Goal: Answer question/provide support: Share knowledge or assist other users

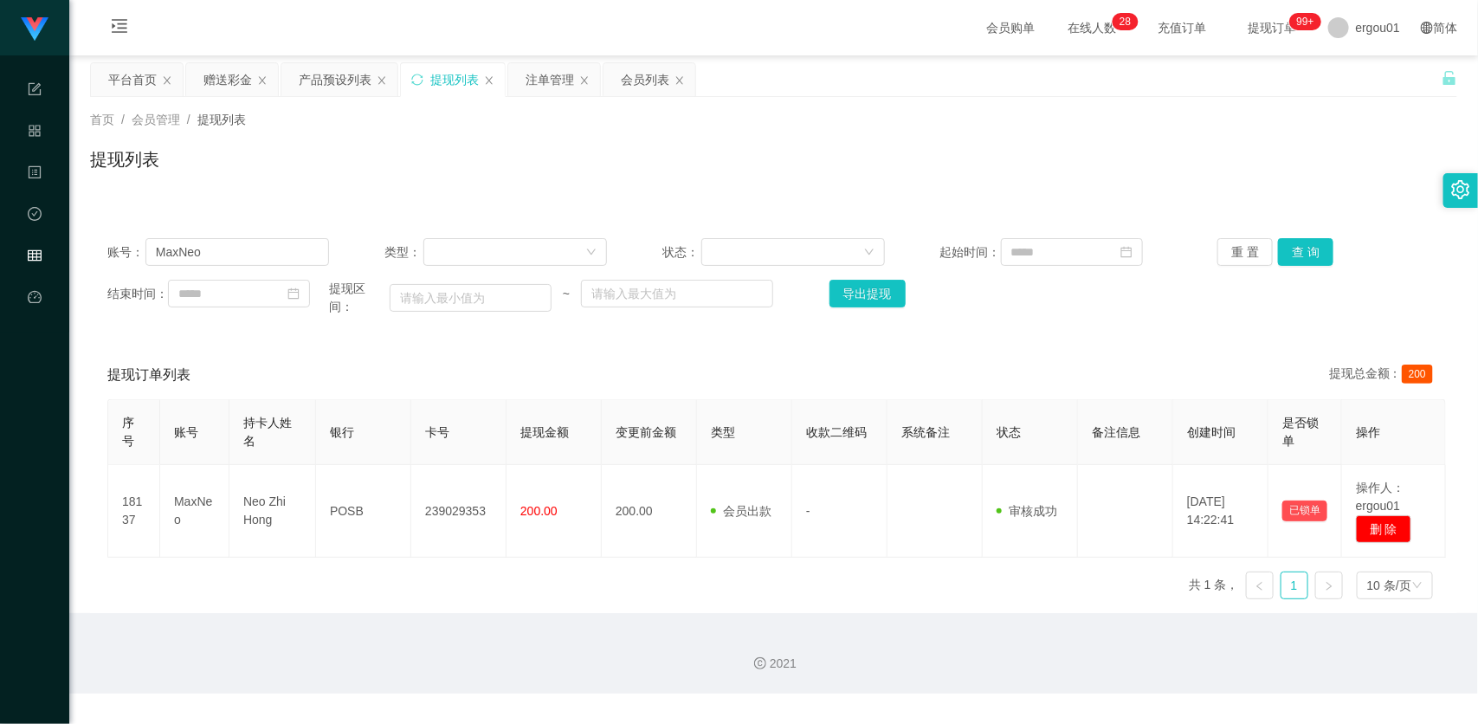
drag, startPoint x: 221, startPoint y: 76, endPoint x: 215, endPoint y: 104, distance: 28.4
click at [221, 76] on div "赠送彩金" at bounding box center [227, 79] width 48 height 33
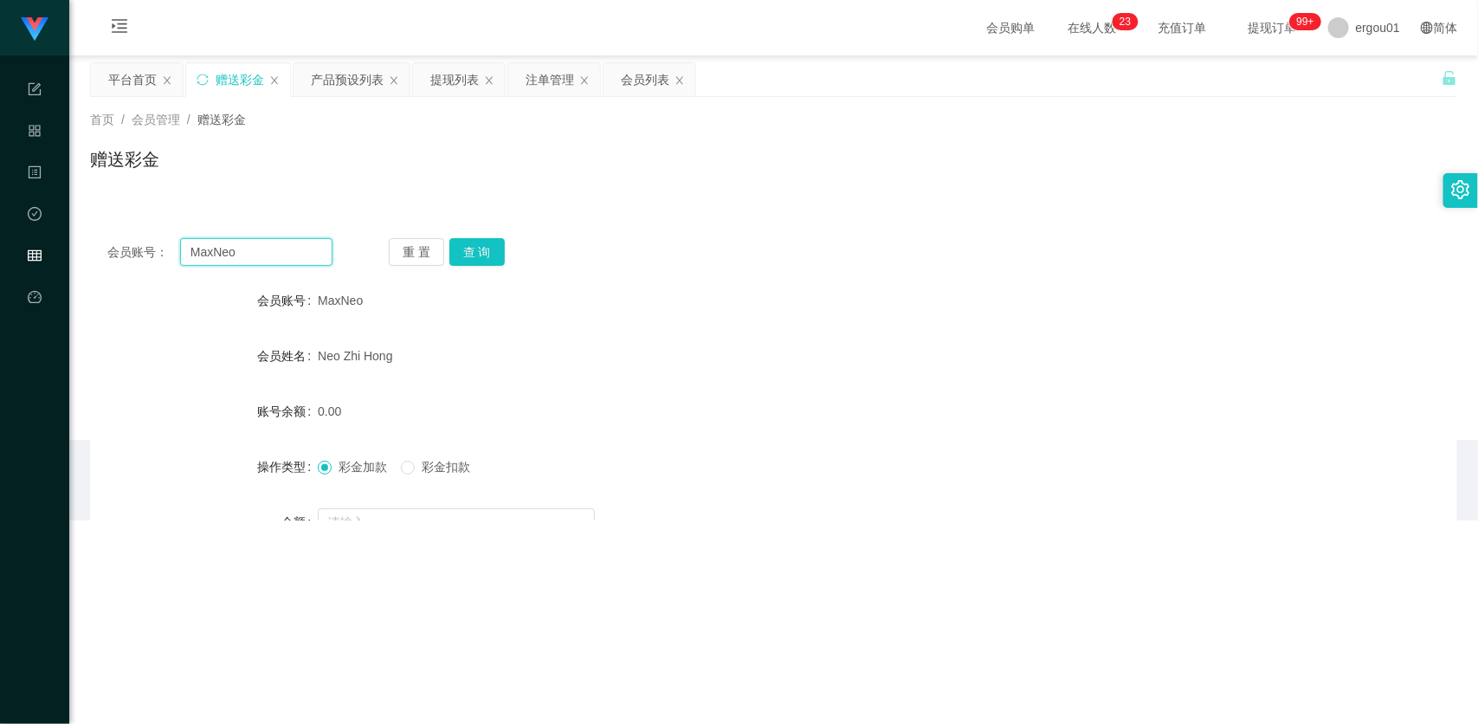
click at [243, 248] on input "MaxNeo" at bounding box center [256, 252] width 152 height 28
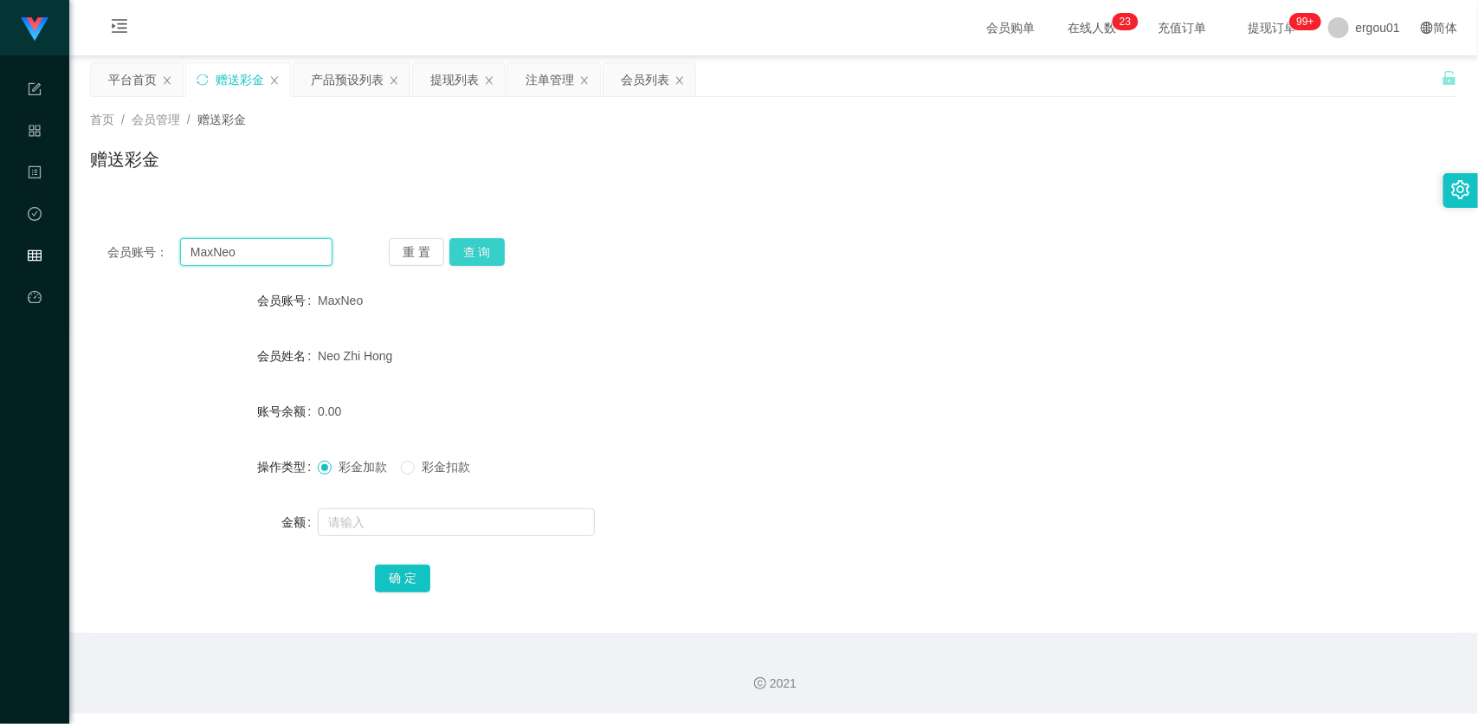
paste input "81187333"
type input "81187333"
click at [500, 251] on button "查 询" at bounding box center [476, 252] width 55 height 28
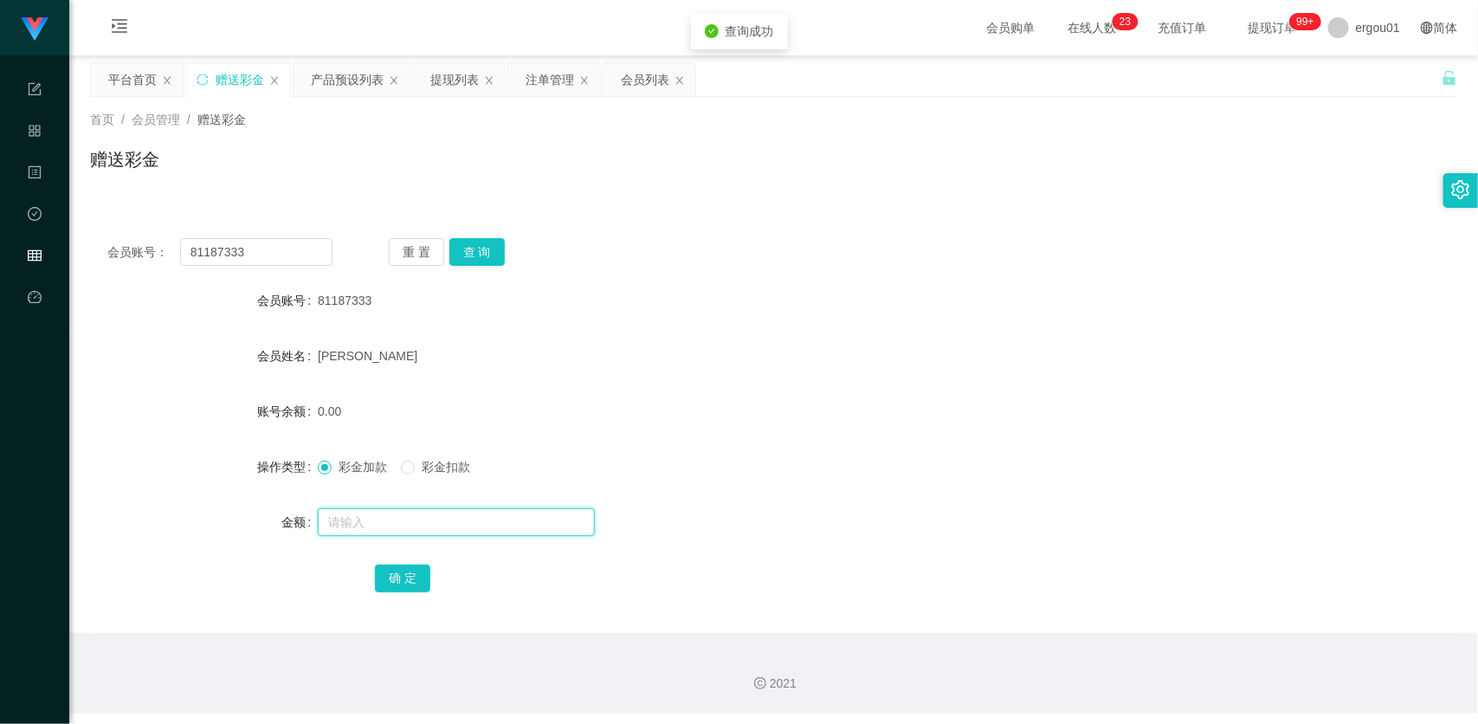
click at [398, 519] on input "text" at bounding box center [456, 522] width 277 height 28
type input "300"
click at [411, 577] on button "确 定" at bounding box center [402, 578] width 55 height 28
click at [300, 255] on input "81187333" at bounding box center [256, 252] width 152 height 28
paste input "228372"
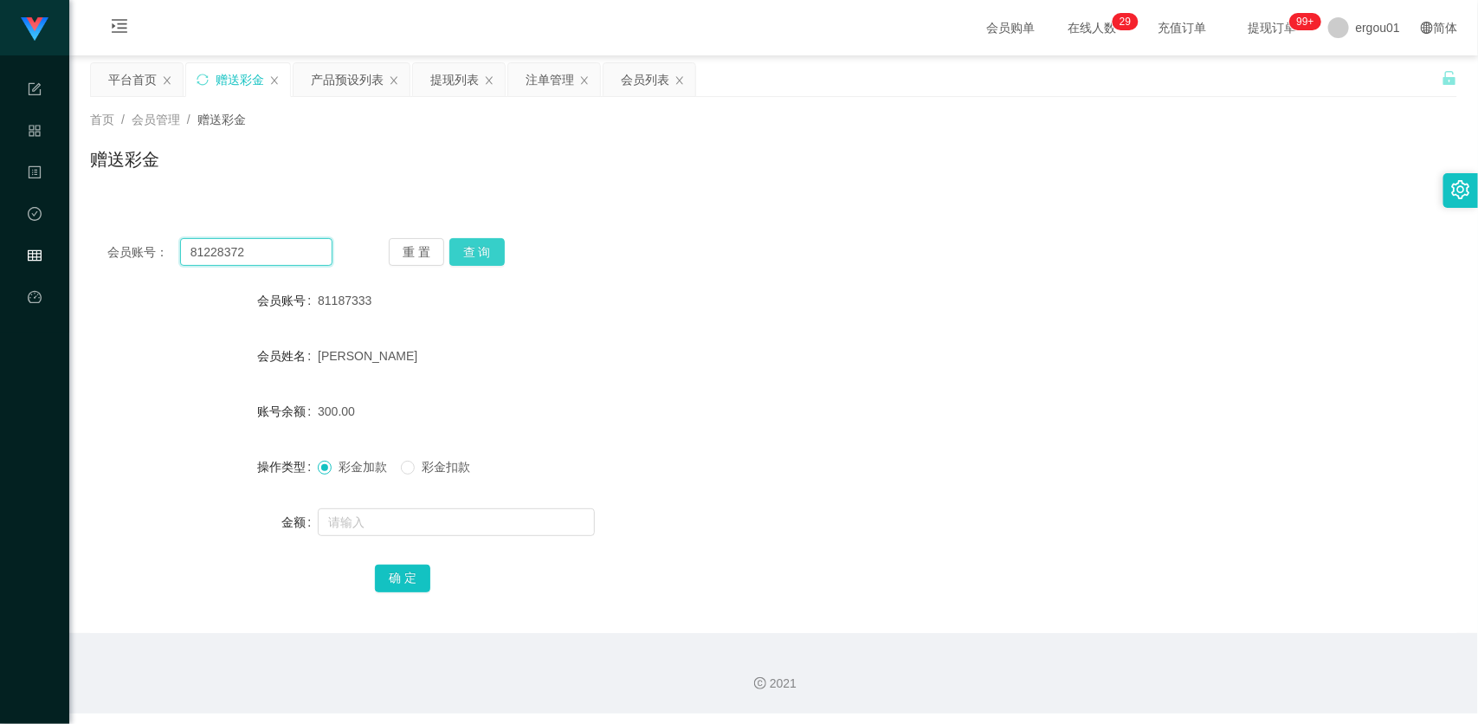
type input "81228372"
click at [467, 253] on button "查 询" at bounding box center [476, 252] width 55 height 28
click at [405, 524] on input "text" at bounding box center [456, 522] width 277 height 28
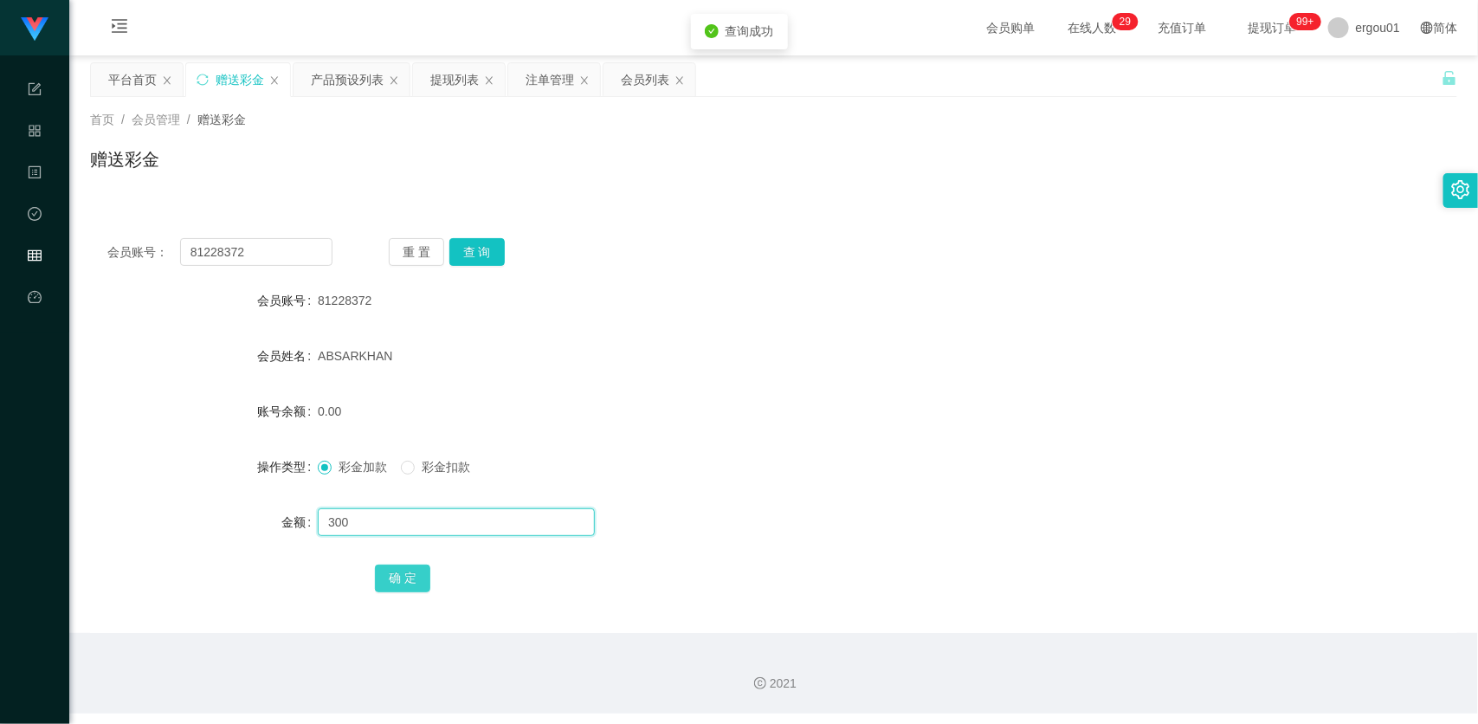
type input "300"
click at [404, 577] on button "确 定" at bounding box center [402, 578] width 55 height 28
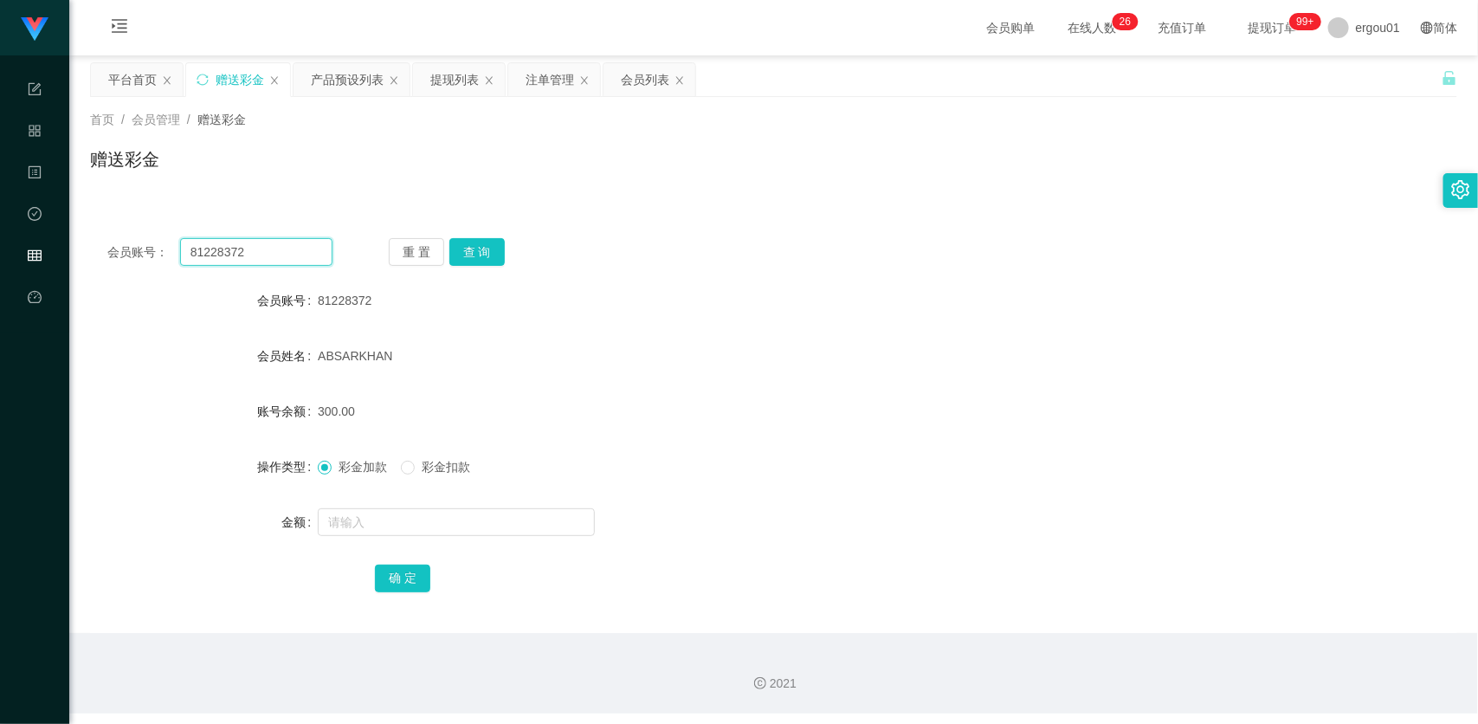
click at [270, 261] on input "81228372" at bounding box center [256, 252] width 152 height 28
paste input "973823"
type input "81973823"
click at [491, 252] on button "查 询" at bounding box center [476, 252] width 55 height 28
click at [360, 513] on input "text" at bounding box center [456, 522] width 277 height 28
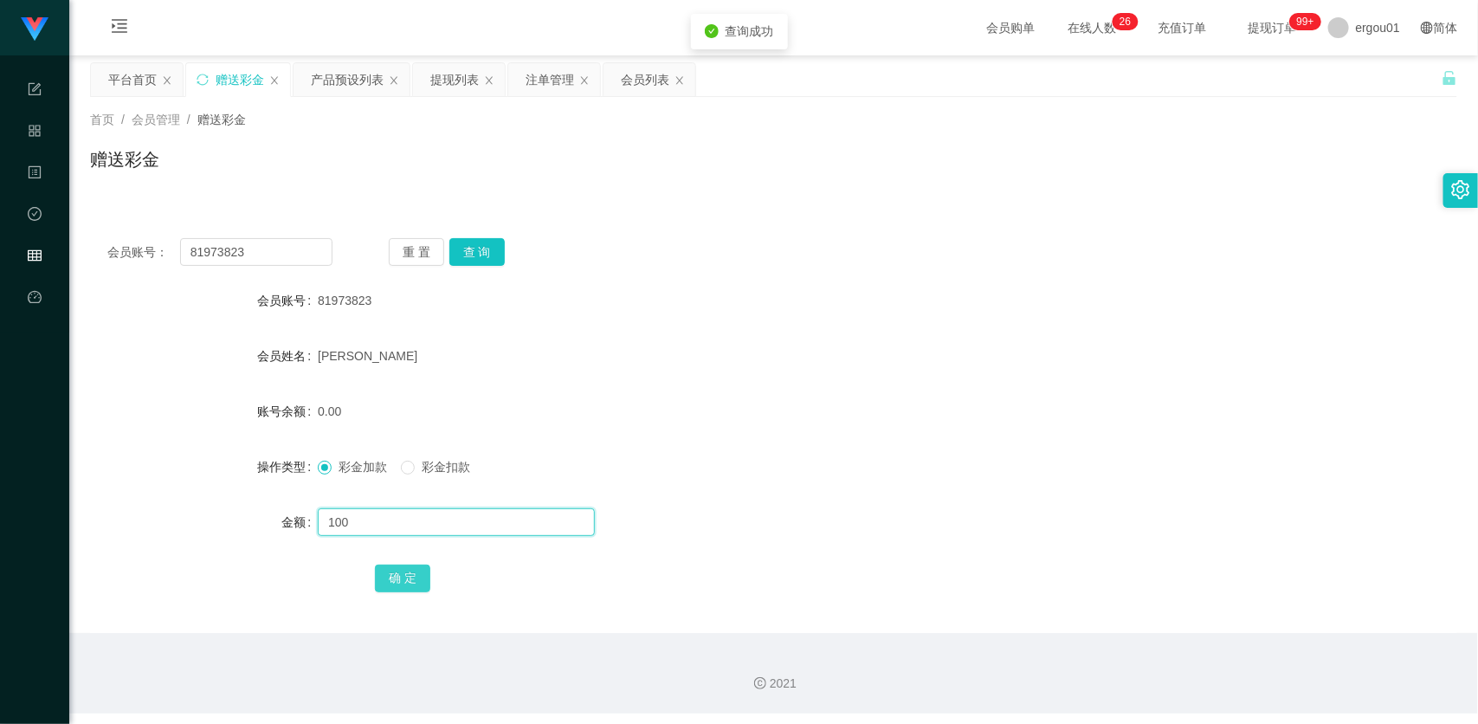
type input "100"
drag, startPoint x: 409, startPoint y: 577, endPoint x: 513, endPoint y: 551, distance: 106.2
click at [409, 577] on button "确 定" at bounding box center [402, 578] width 55 height 28
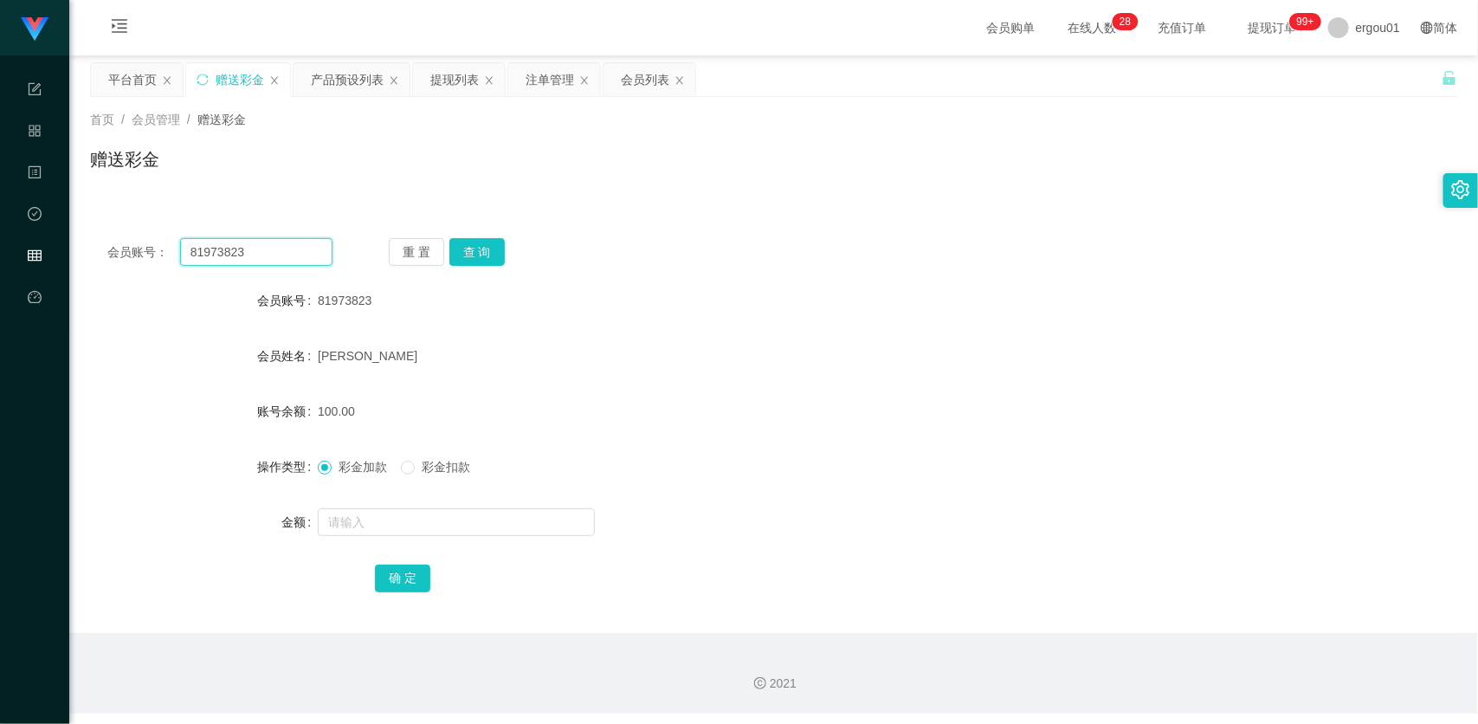
click at [274, 254] on input "81973823" at bounding box center [256, 252] width 152 height 28
paste input "Bunny1"
type input "Bunny13"
click at [465, 254] on button "查 询" at bounding box center [476, 252] width 55 height 28
click at [427, 521] on input "text" at bounding box center [456, 522] width 277 height 28
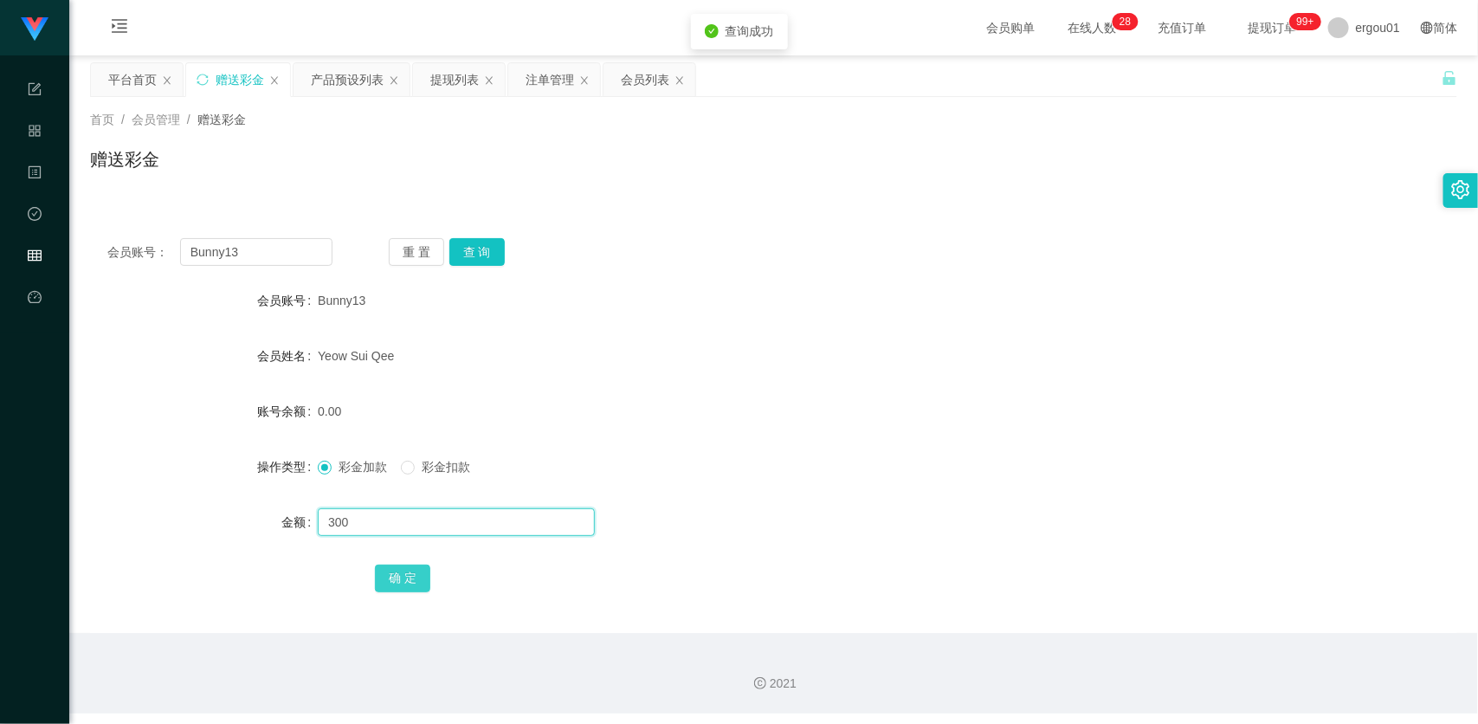
type input "300"
click at [409, 574] on button "确 定" at bounding box center [402, 578] width 55 height 28
click at [338, 81] on div "产品预设列表" at bounding box center [347, 79] width 73 height 33
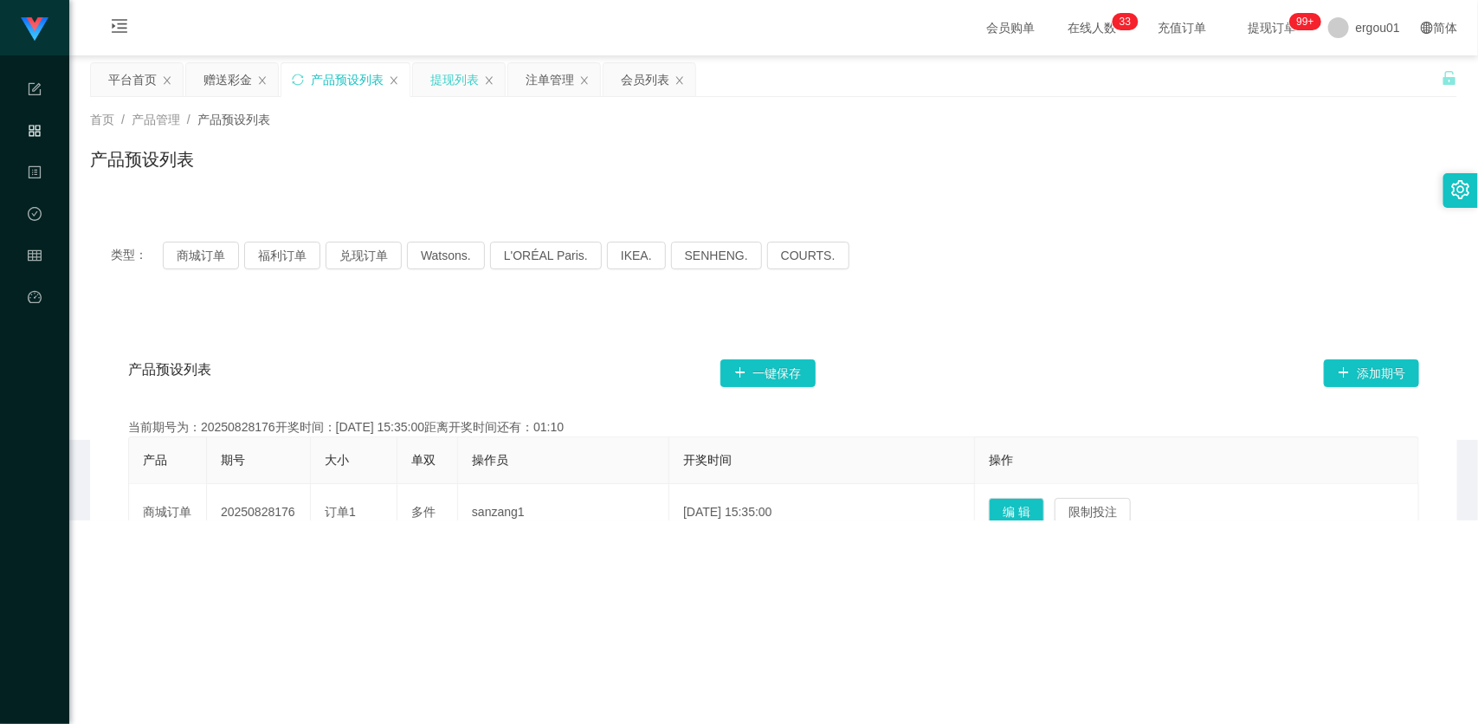
click at [435, 91] on div "提现列表" at bounding box center [454, 79] width 48 height 33
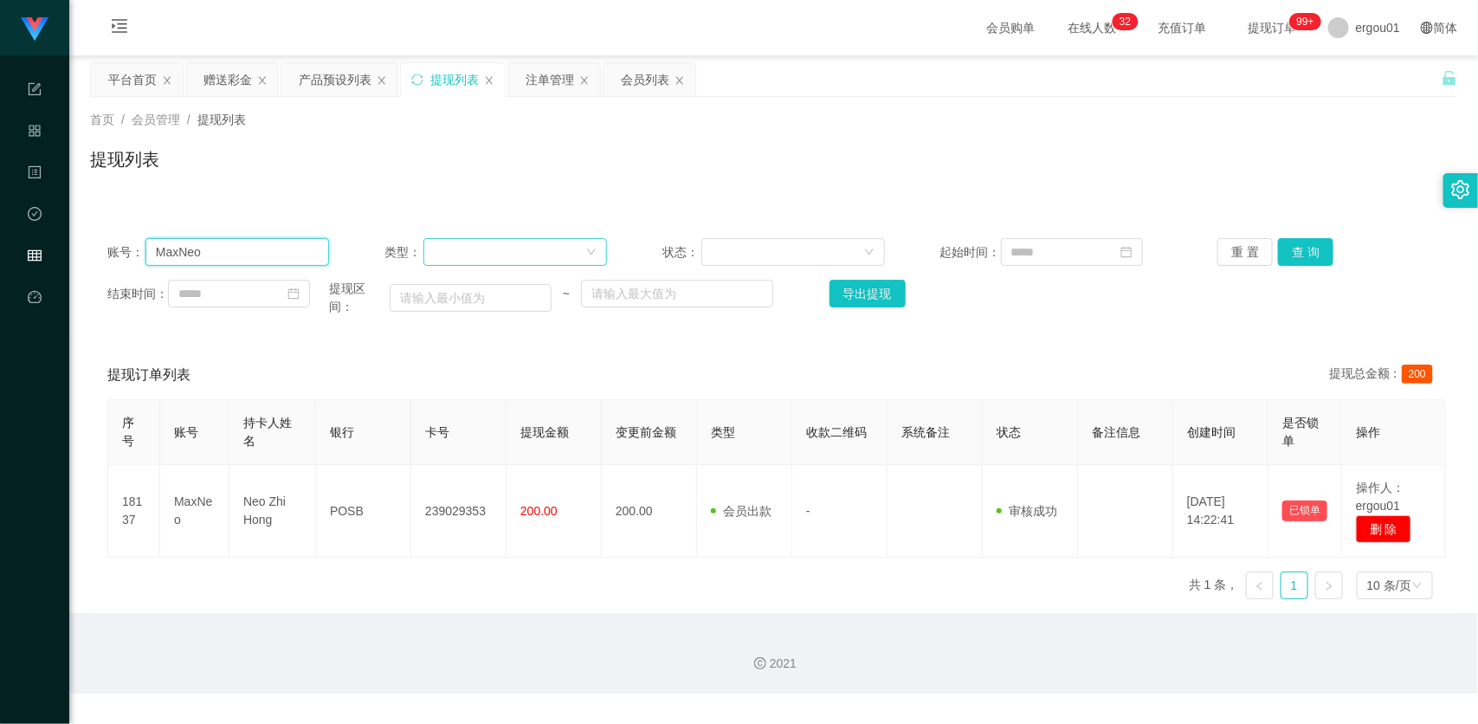
drag, startPoint x: 260, startPoint y: 252, endPoint x: 466, endPoint y: 261, distance: 206.3
click at [260, 252] on input "MaxNeo" at bounding box center [237, 252] width 184 height 28
paste input "81187333"
click at [1286, 245] on button "查 询" at bounding box center [1305, 252] width 55 height 28
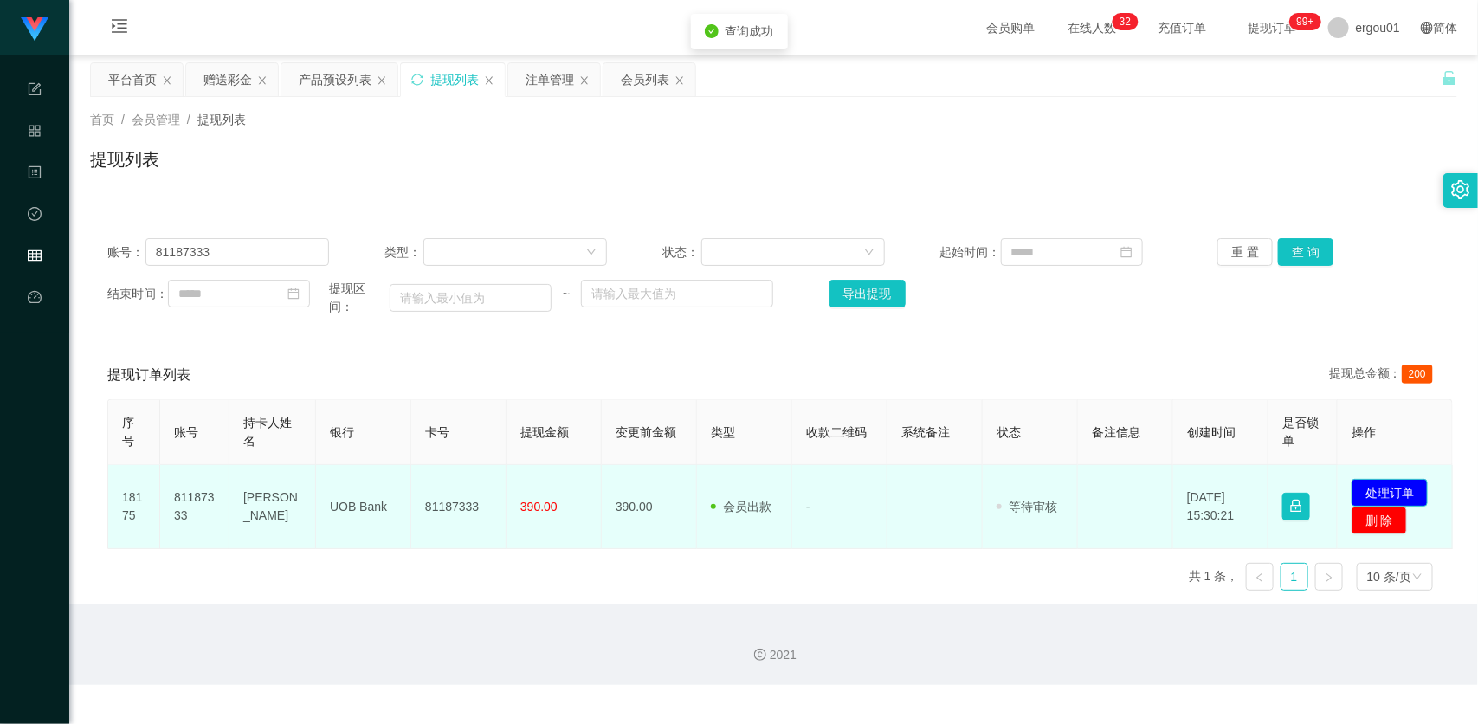
click at [1383, 486] on button "处理订单" at bounding box center [1389, 493] width 76 height 28
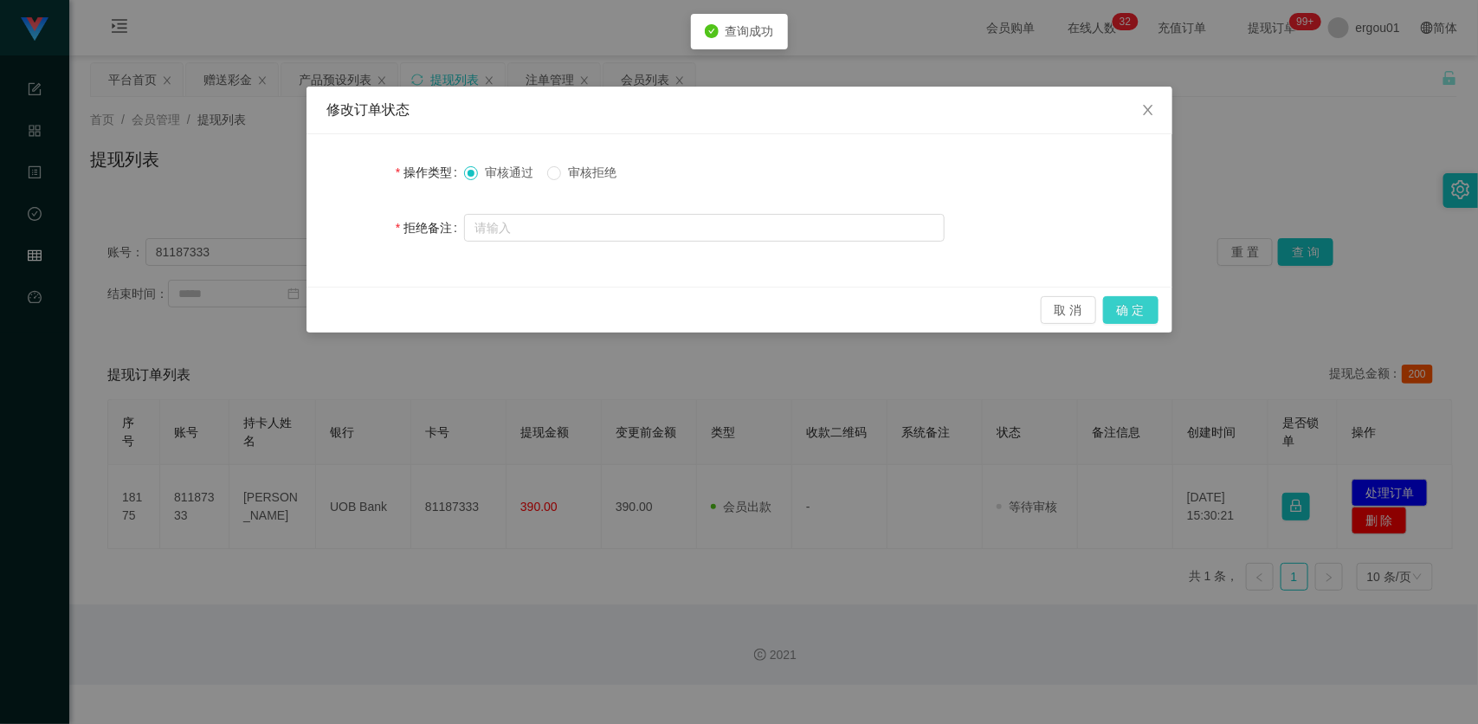
click at [1137, 303] on button "确 定" at bounding box center [1130, 310] width 55 height 28
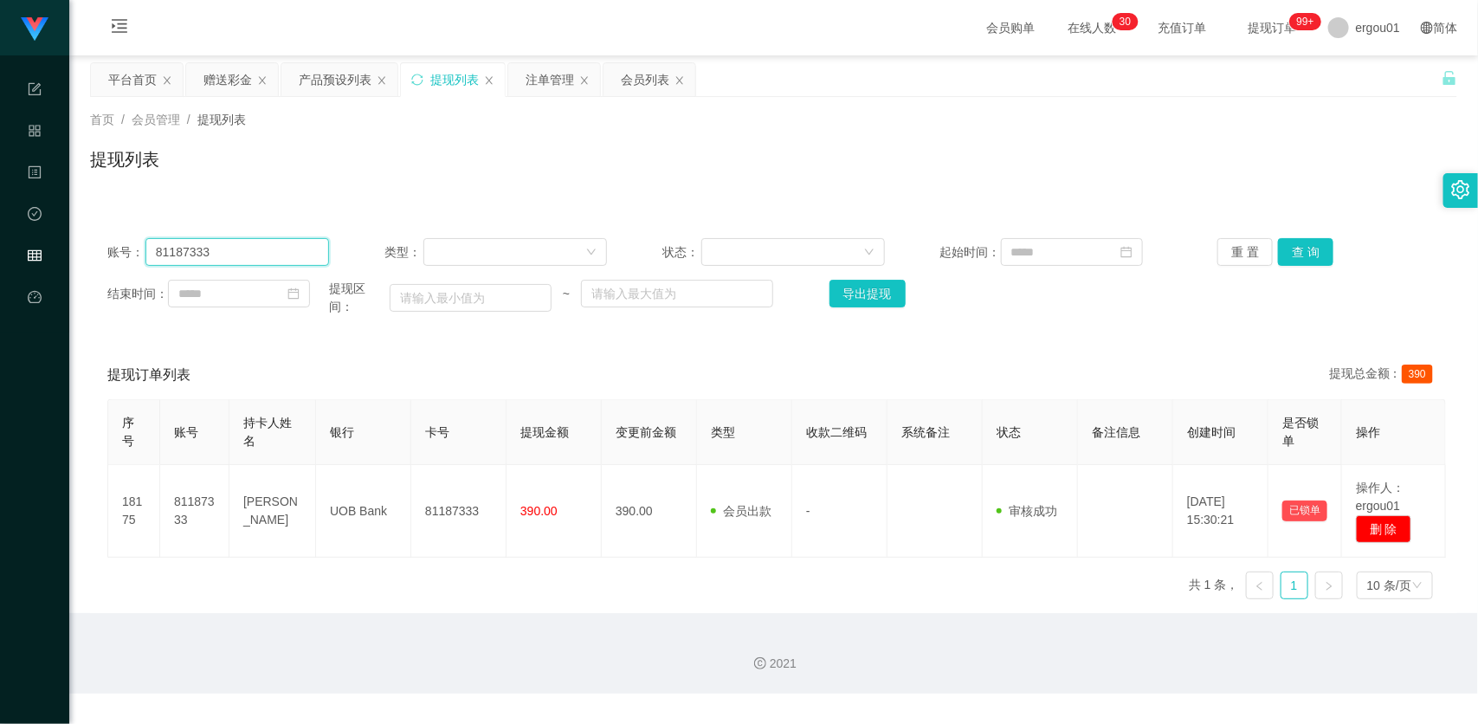
click at [323, 241] on input "81187333" at bounding box center [237, 252] width 184 height 28
paste input "Bunny1"
type input "Bunny13"
click at [1303, 261] on button "查 询" at bounding box center [1305, 252] width 55 height 28
click at [227, 79] on div "赠送彩金" at bounding box center [227, 79] width 48 height 33
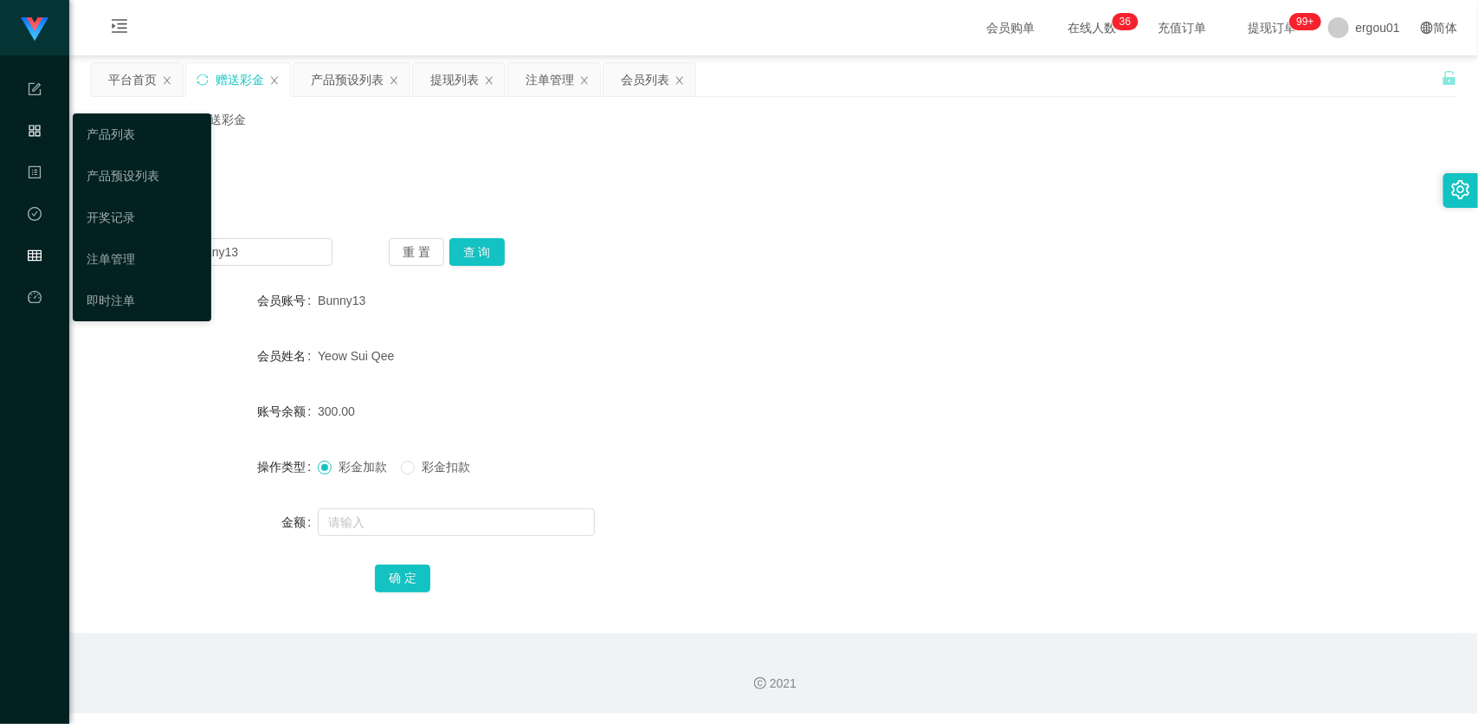
click at [40, 124] on icon "图标: appstore-o" at bounding box center [35, 131] width 14 height 14
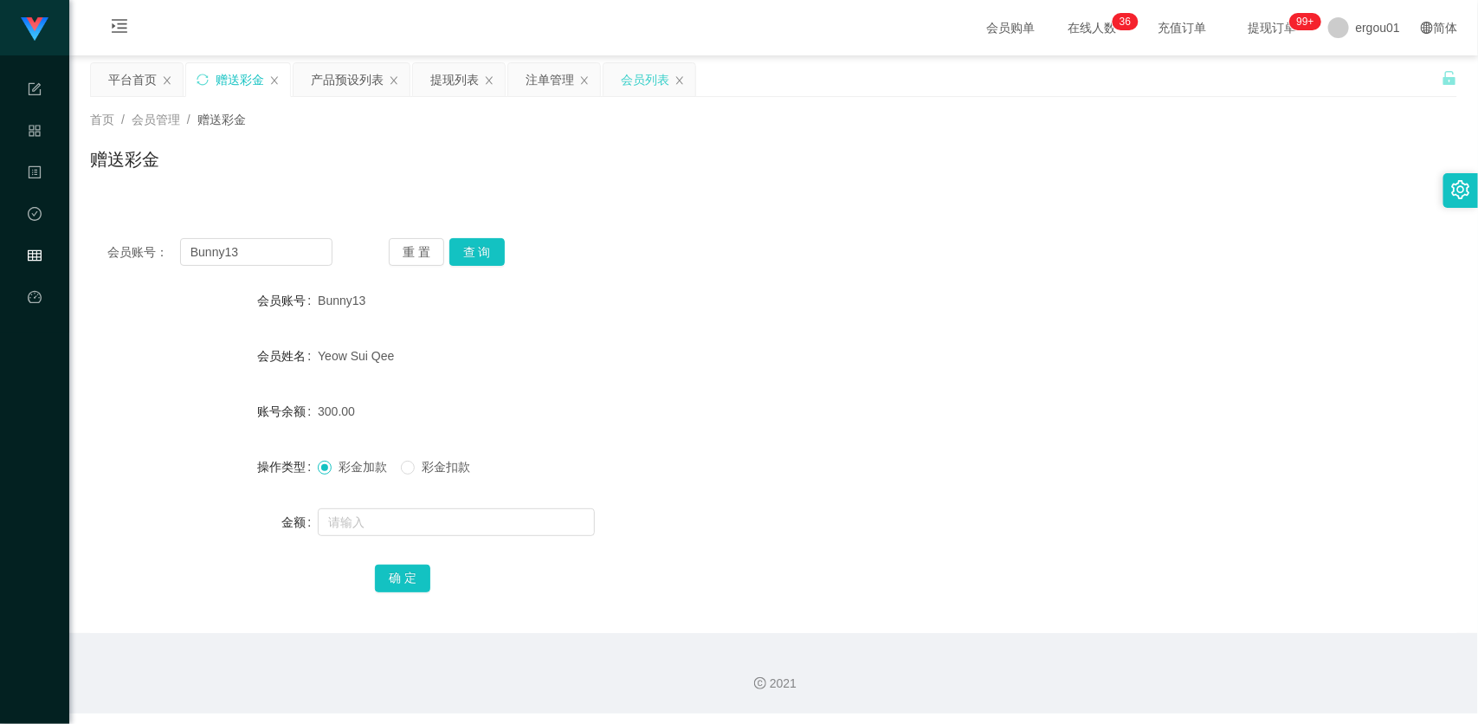
click at [623, 84] on div "会员列表" at bounding box center [645, 79] width 48 height 33
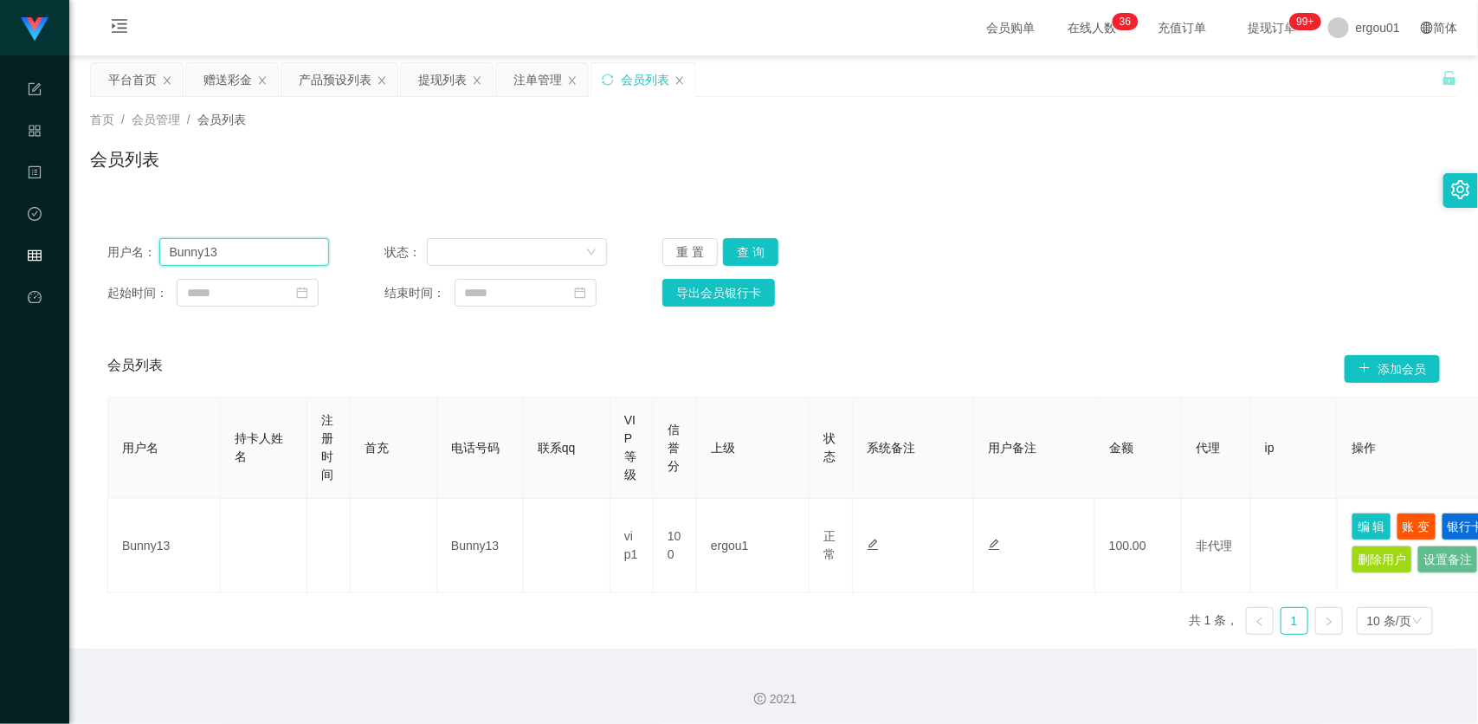
click at [273, 249] on input "Bunny13" at bounding box center [244, 252] width 171 height 28
click at [738, 245] on button "查 询" at bounding box center [750, 252] width 55 height 28
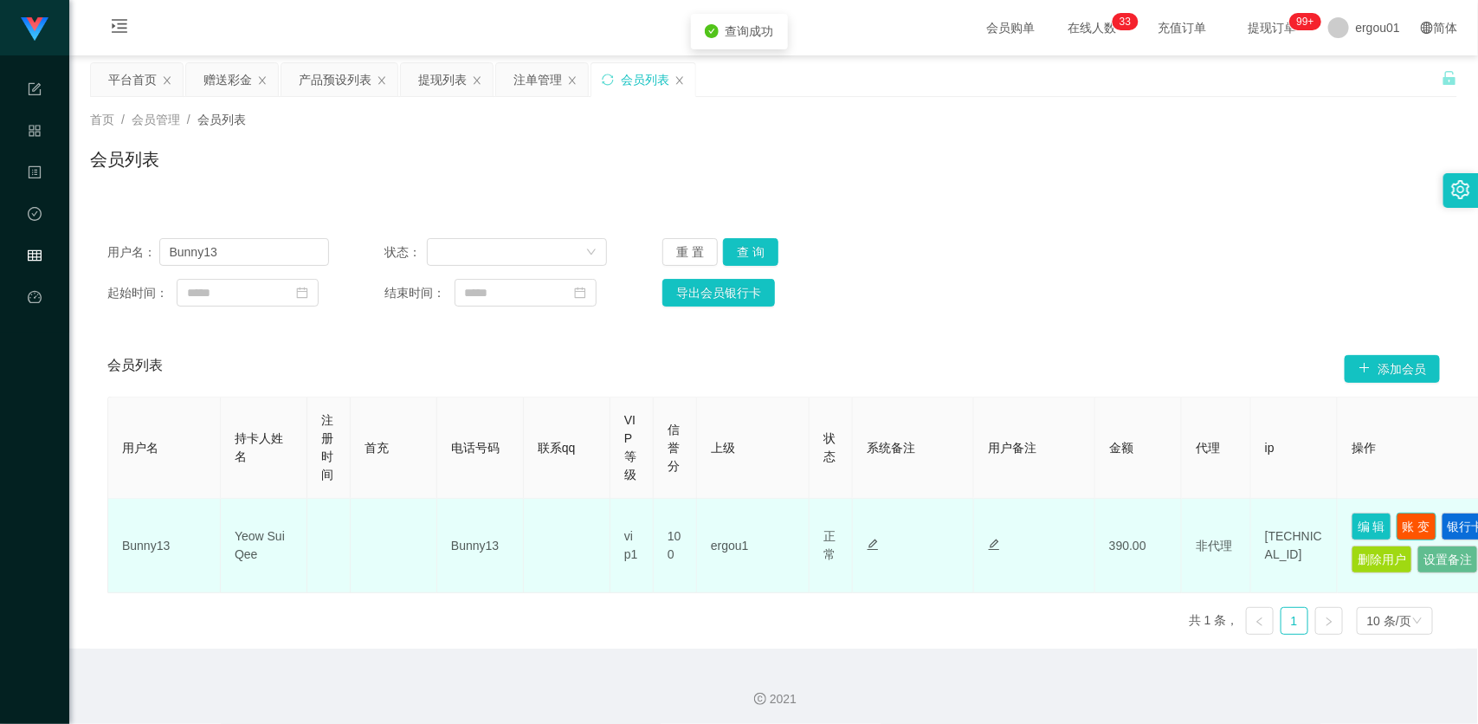
click at [1415, 529] on button "账 变" at bounding box center [1416, 527] width 40 height 28
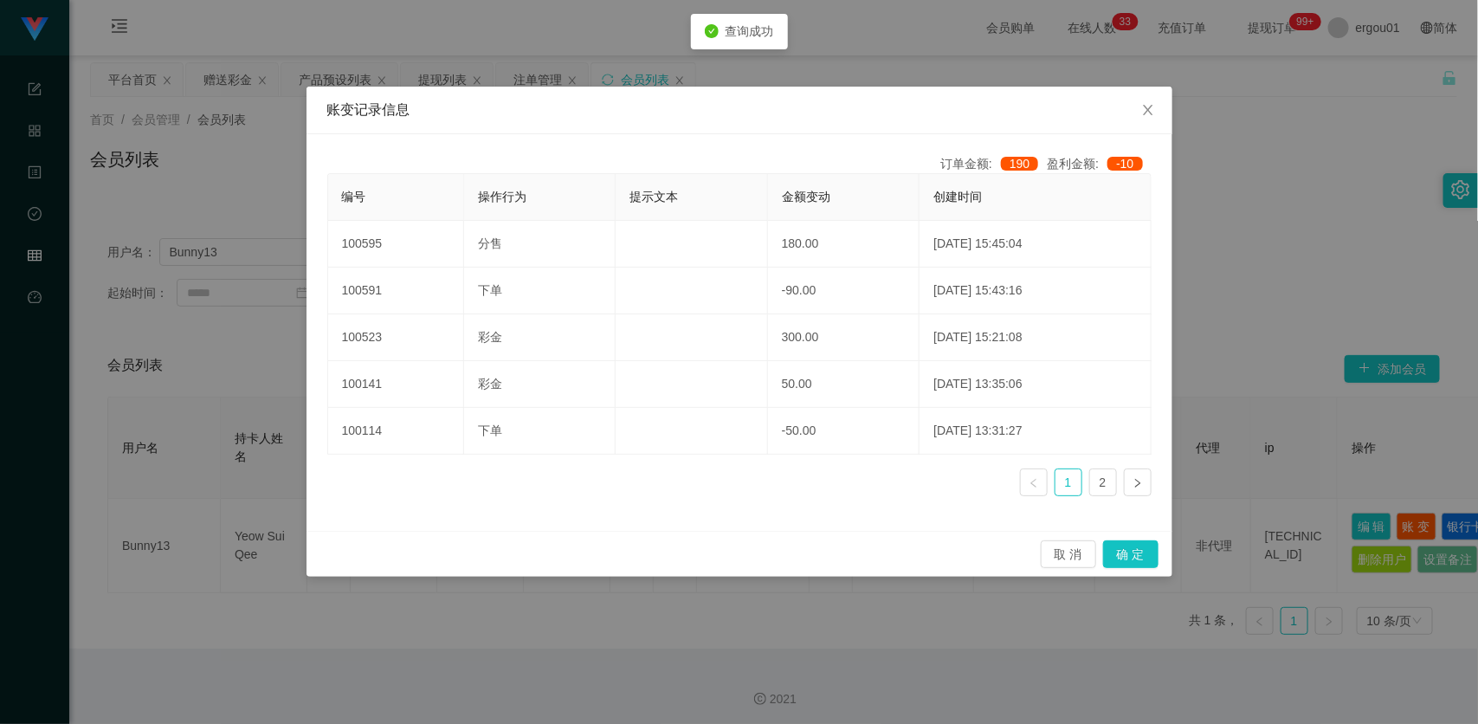
click at [1442, 460] on div "账变记录信息 订单金额: 190 盈利金额: -10 编号 操作行为 提示文本 金额变动 创建时间 100595 分售 180.00 [DATE] 15:45…" at bounding box center [739, 362] width 1478 height 724
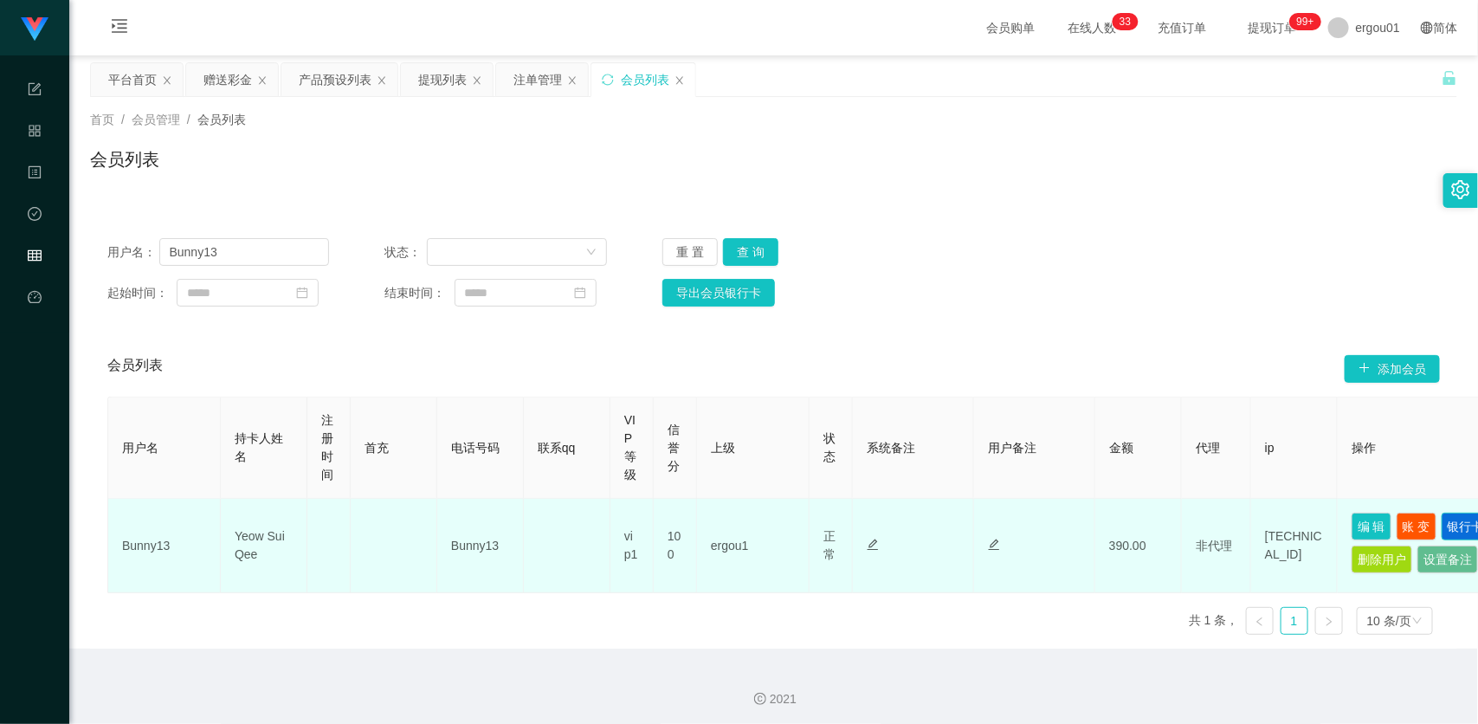
click at [1441, 540] on button "银行卡" at bounding box center [1465, 527] width 48 height 28
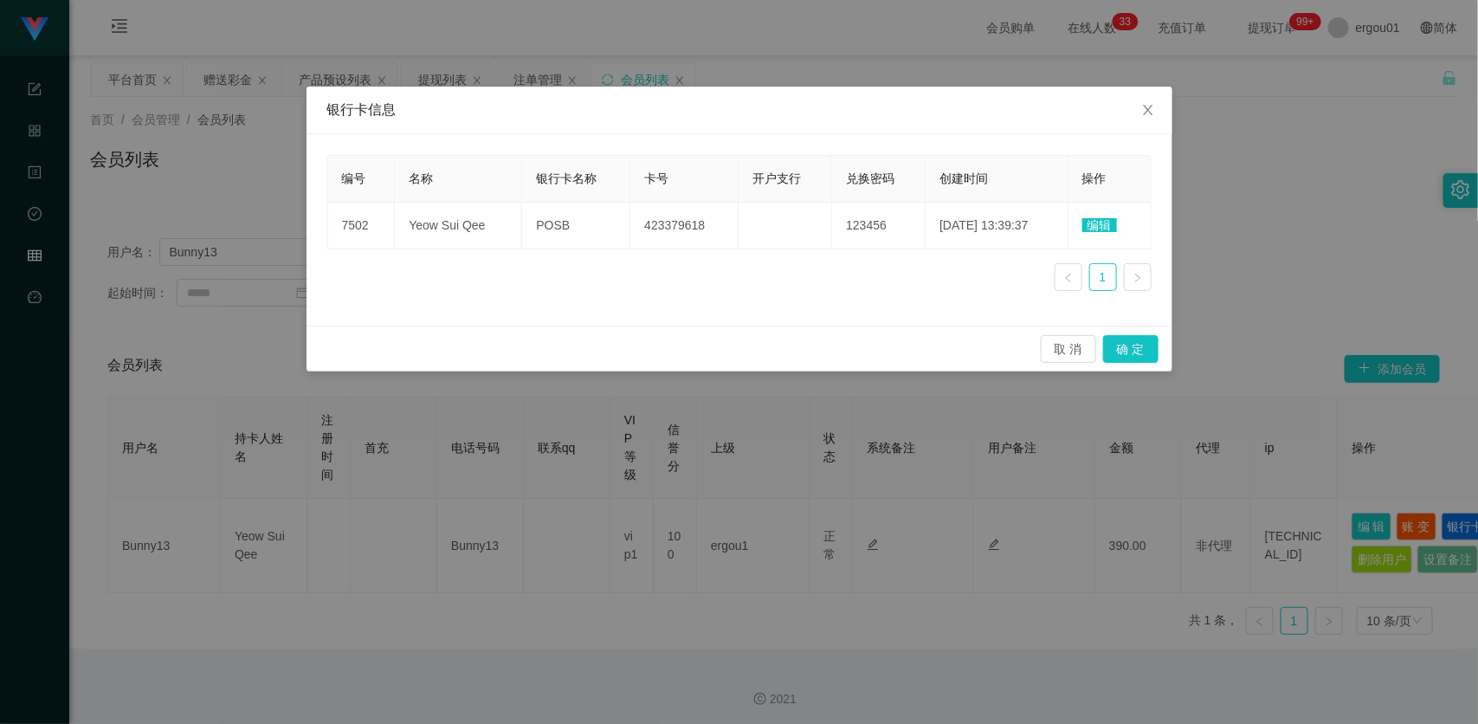
click at [922, 426] on div "银行卡信息 编号 名称 银行卡名称 卡号 开户支行 兑换密码 创建时间 操作 7502 Yeow Sui Qee POSB 423379618 123456 …" at bounding box center [739, 362] width 1478 height 724
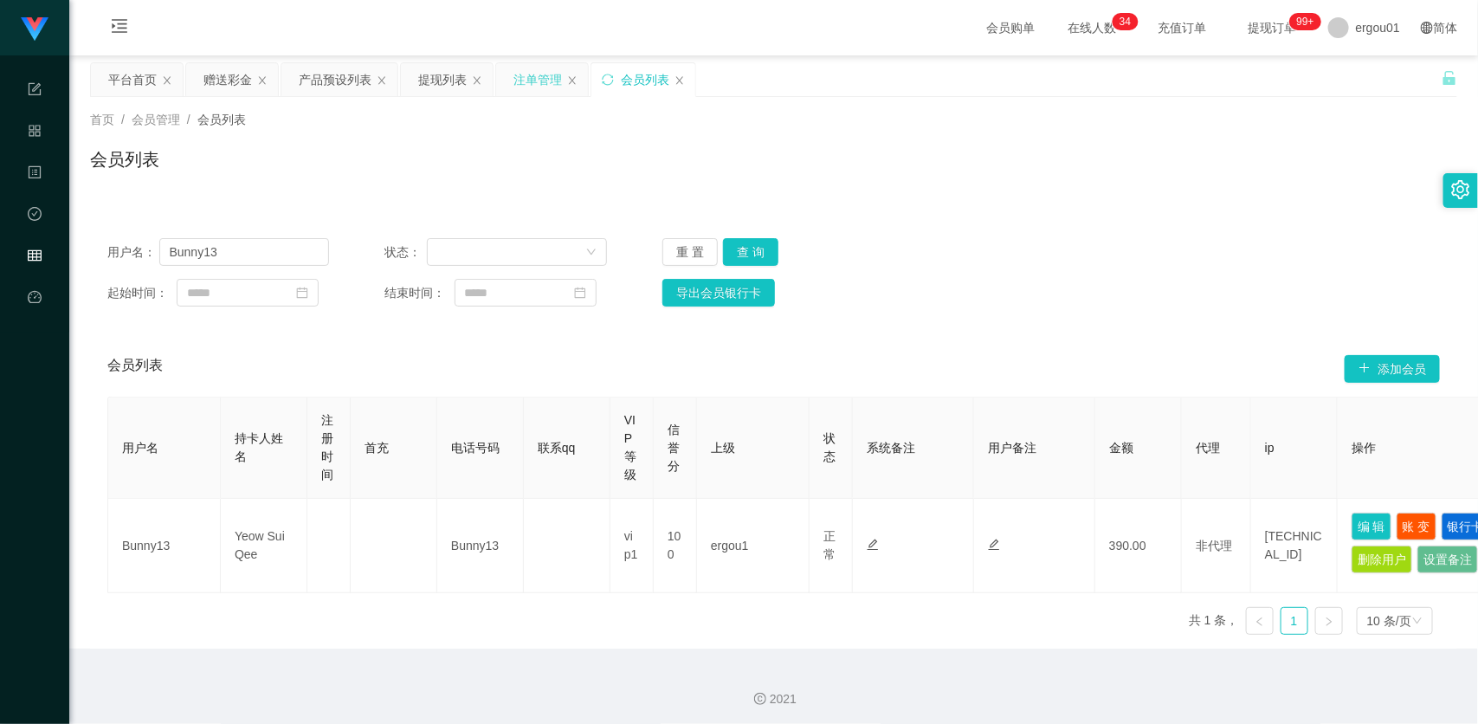
click at [537, 69] on div "注单管理" at bounding box center [537, 79] width 48 height 33
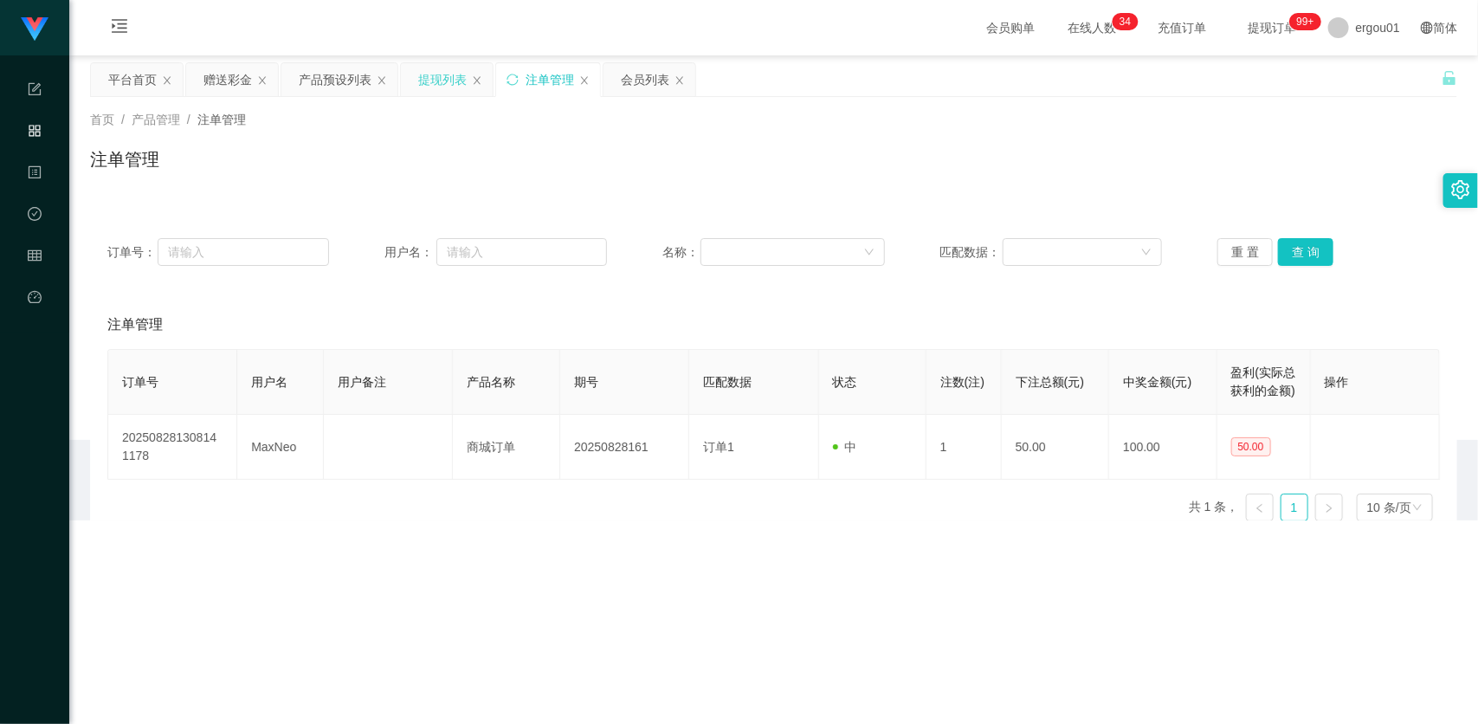
click at [442, 78] on div "提现列表" at bounding box center [442, 79] width 48 height 33
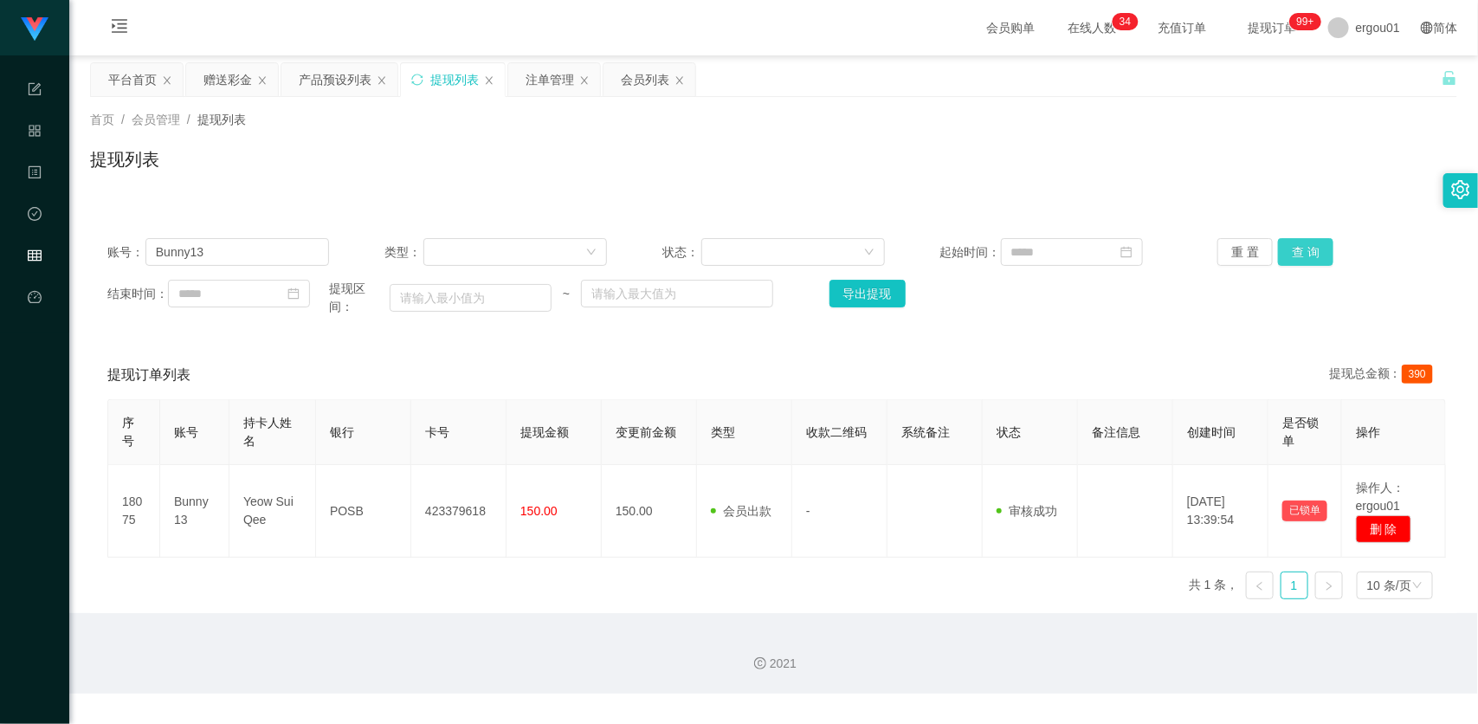
click at [1301, 247] on button "查 询" at bounding box center [1305, 252] width 55 height 28
click at [286, 253] on input "Bunny13" at bounding box center [237, 252] width 184 height 28
click at [1286, 244] on button "查 询" at bounding box center [1305, 252] width 55 height 28
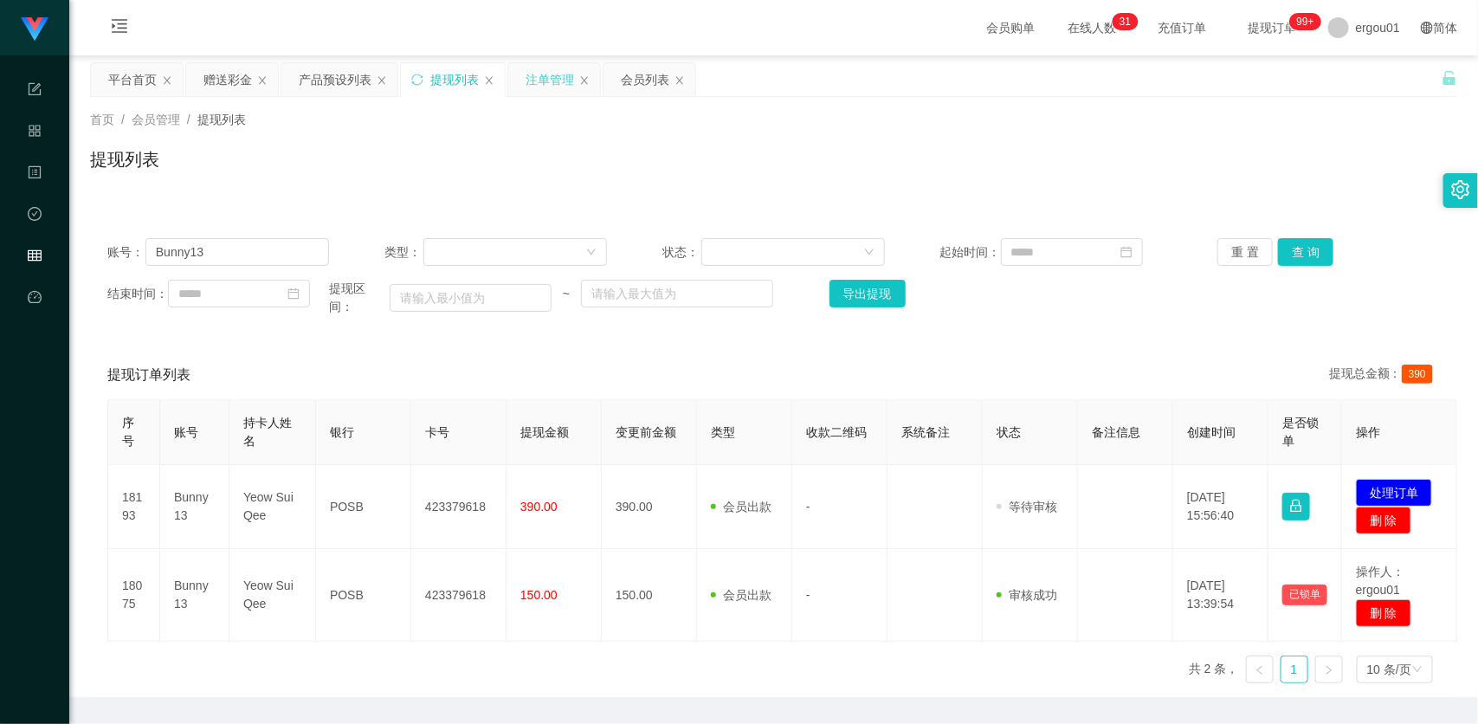
click at [550, 82] on div "注单管理" at bounding box center [549, 79] width 48 height 33
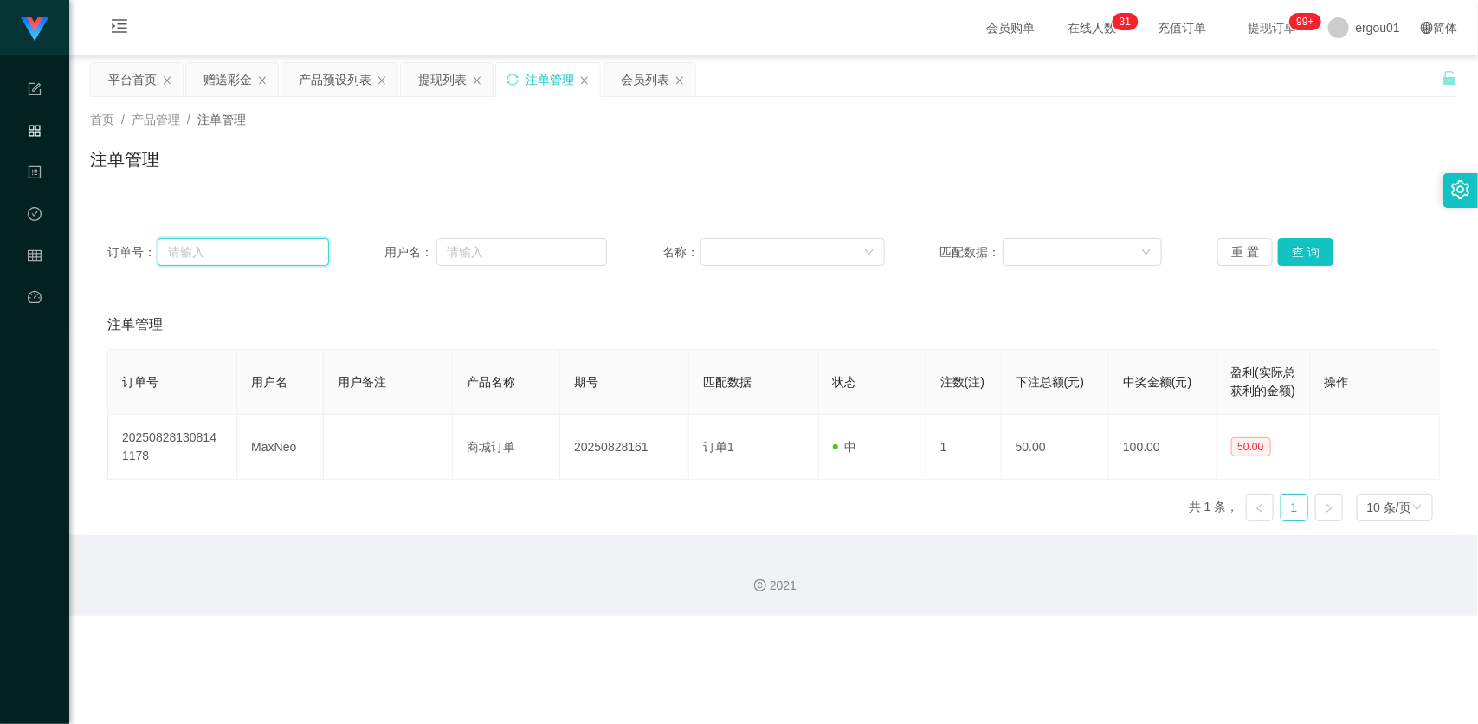
drag, startPoint x: 309, startPoint y: 247, endPoint x: 377, endPoint y: 255, distance: 68.1
click at [309, 245] on input "text" at bounding box center [244, 252] width 172 height 28
click at [466, 249] on input "text" at bounding box center [521, 252] width 171 height 28
paste input "81973823"
type input "81973823"
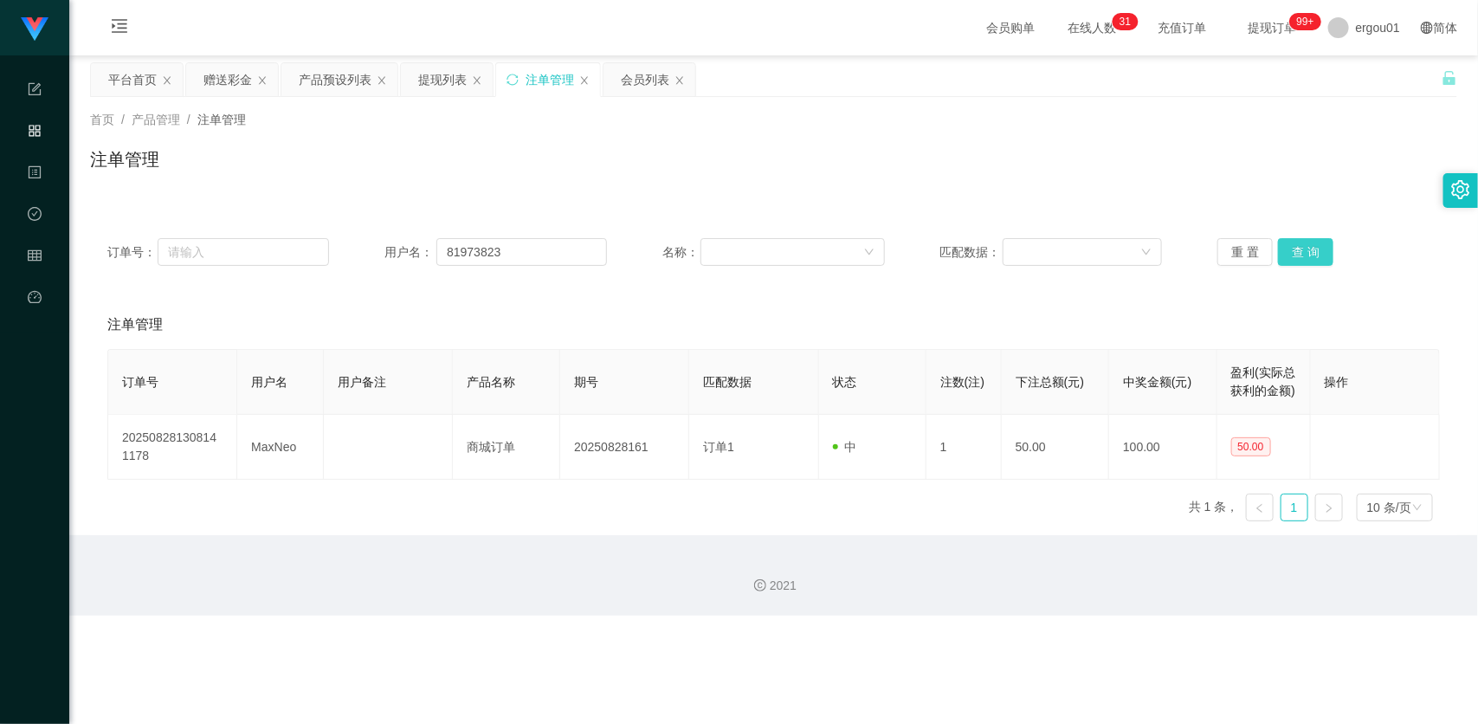
click at [1300, 245] on button "查 询" at bounding box center [1305, 252] width 55 height 28
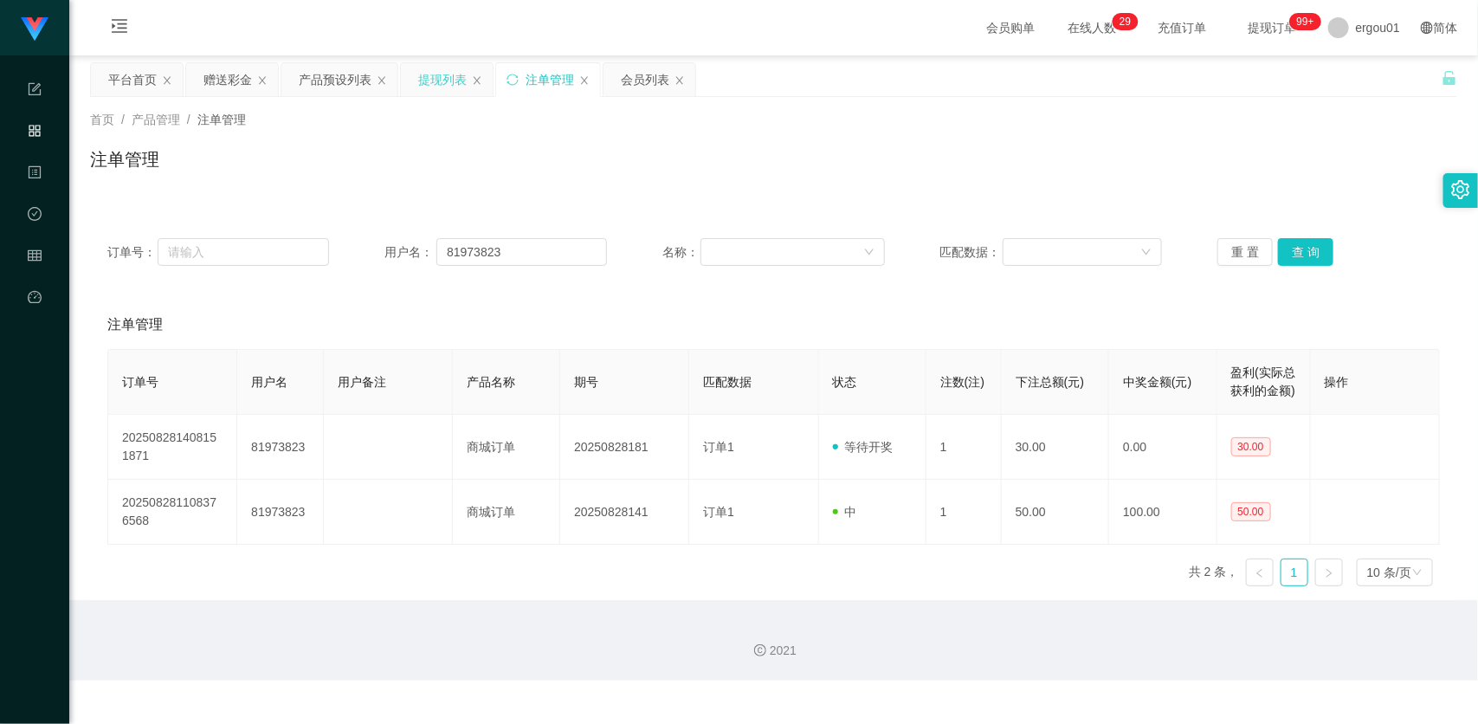
click at [429, 78] on div "提现列表" at bounding box center [442, 79] width 48 height 33
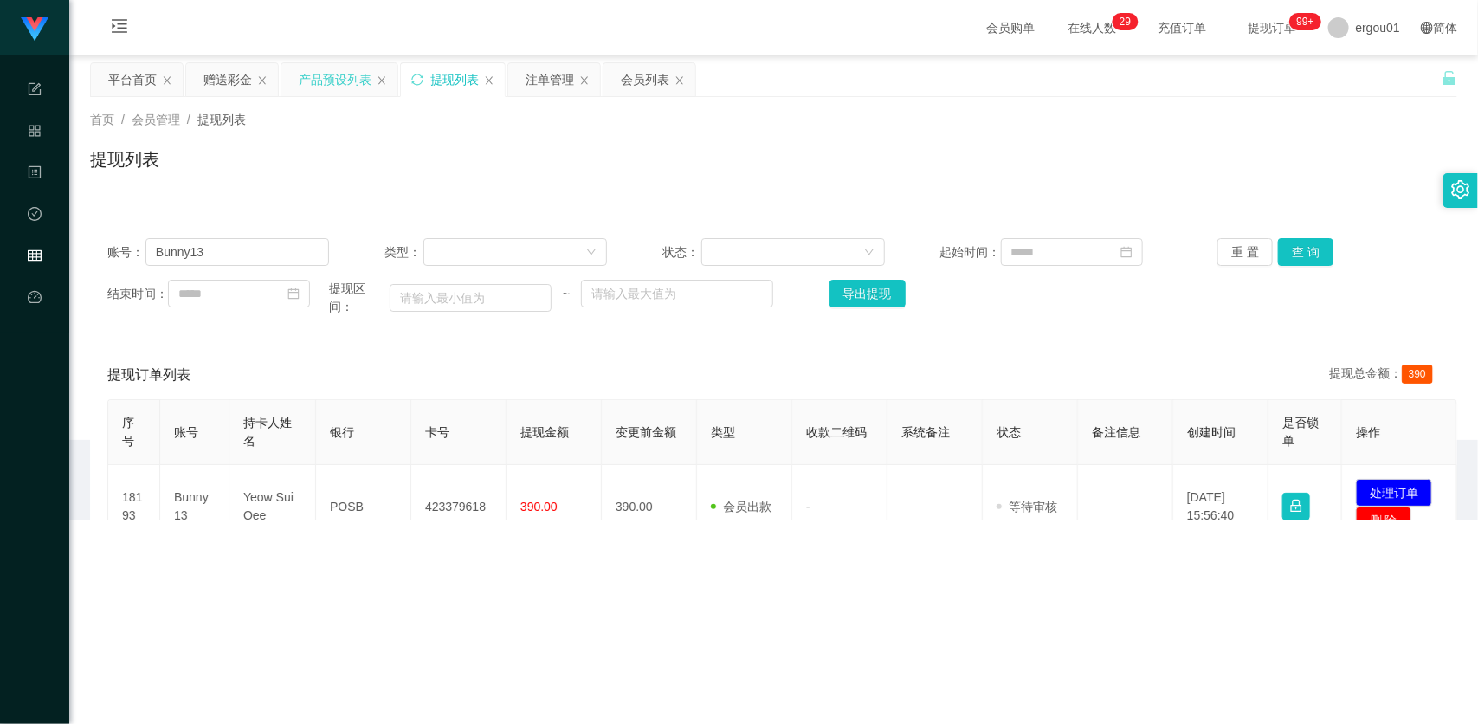
click at [340, 68] on div "产品预设列表" at bounding box center [335, 79] width 73 height 33
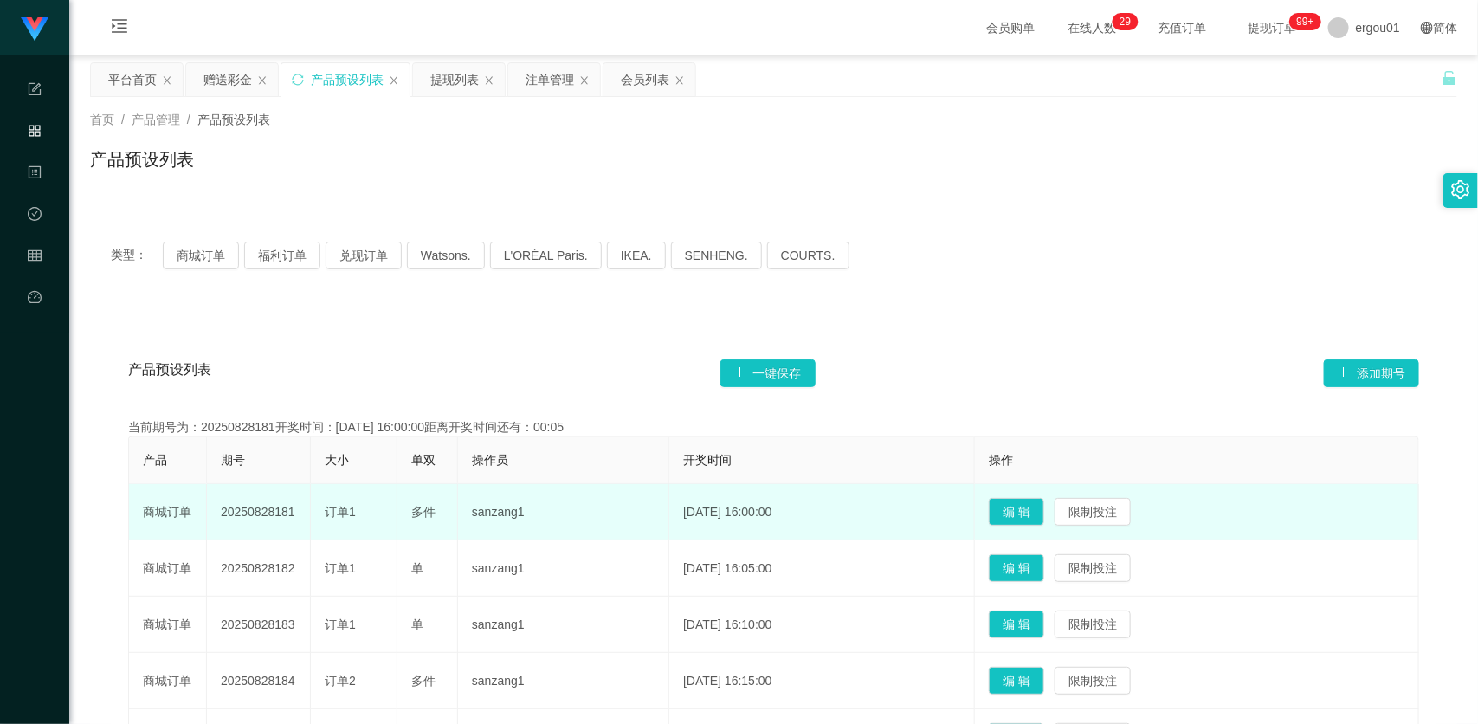
click at [291, 507] on td "20250828181" at bounding box center [259, 512] width 104 height 56
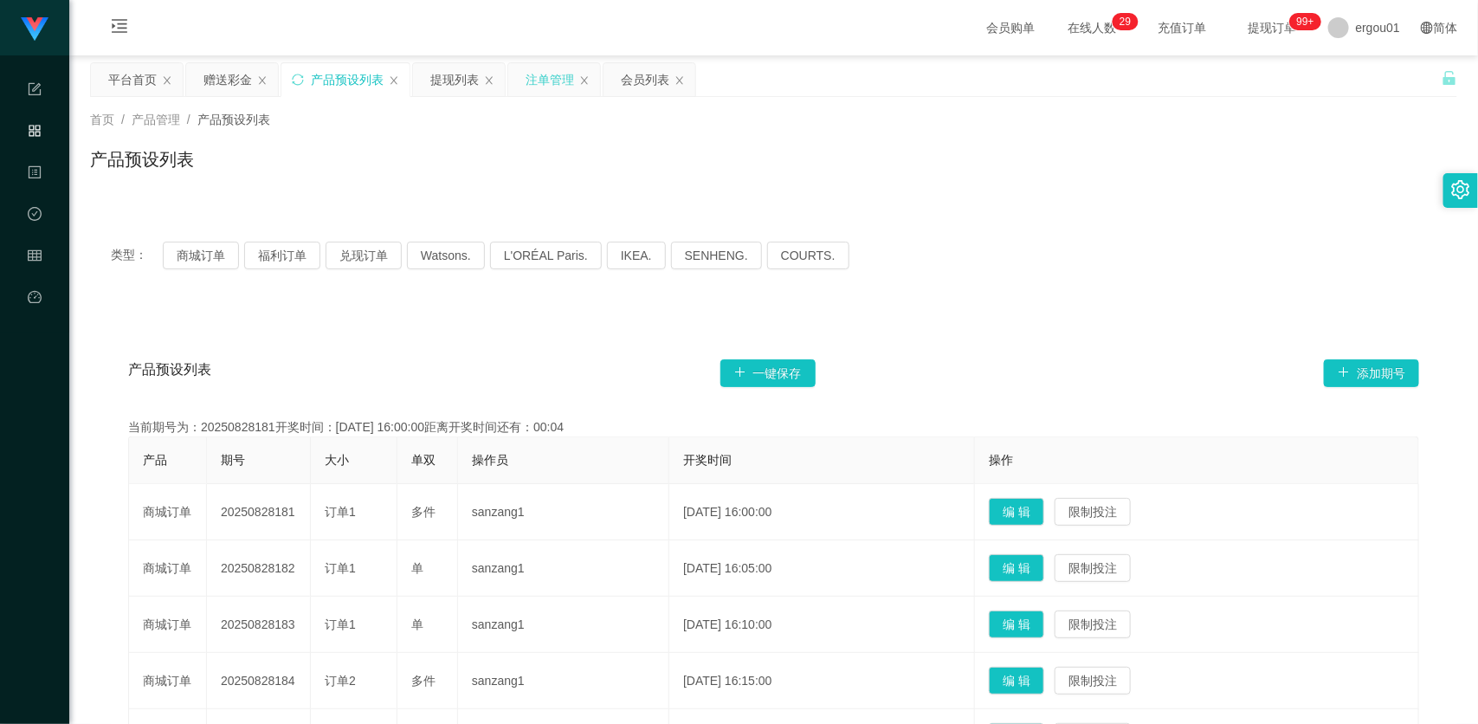
click at [548, 72] on div "注单管理" at bounding box center [549, 79] width 48 height 33
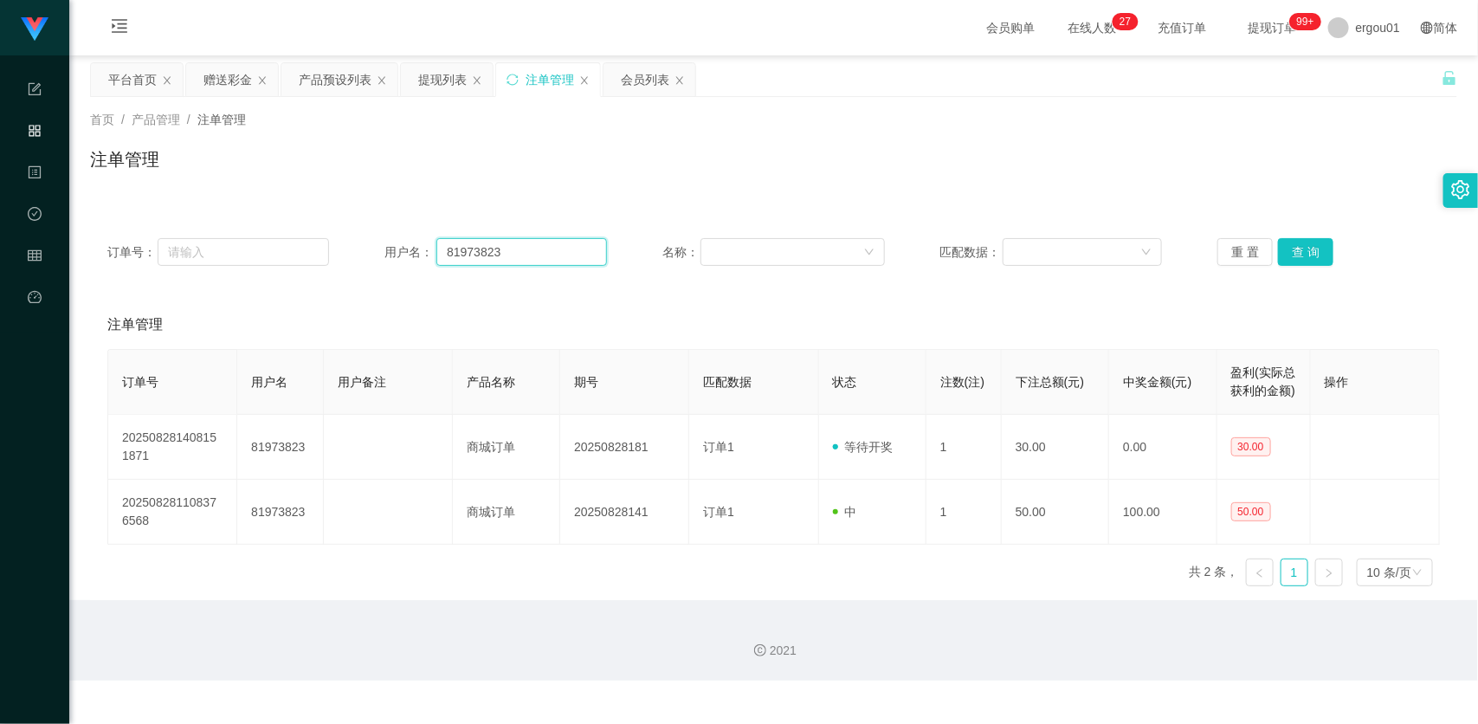
click at [503, 248] on input "81973823" at bounding box center [521, 252] width 171 height 28
click at [438, 74] on div "提现列表" at bounding box center [442, 79] width 48 height 33
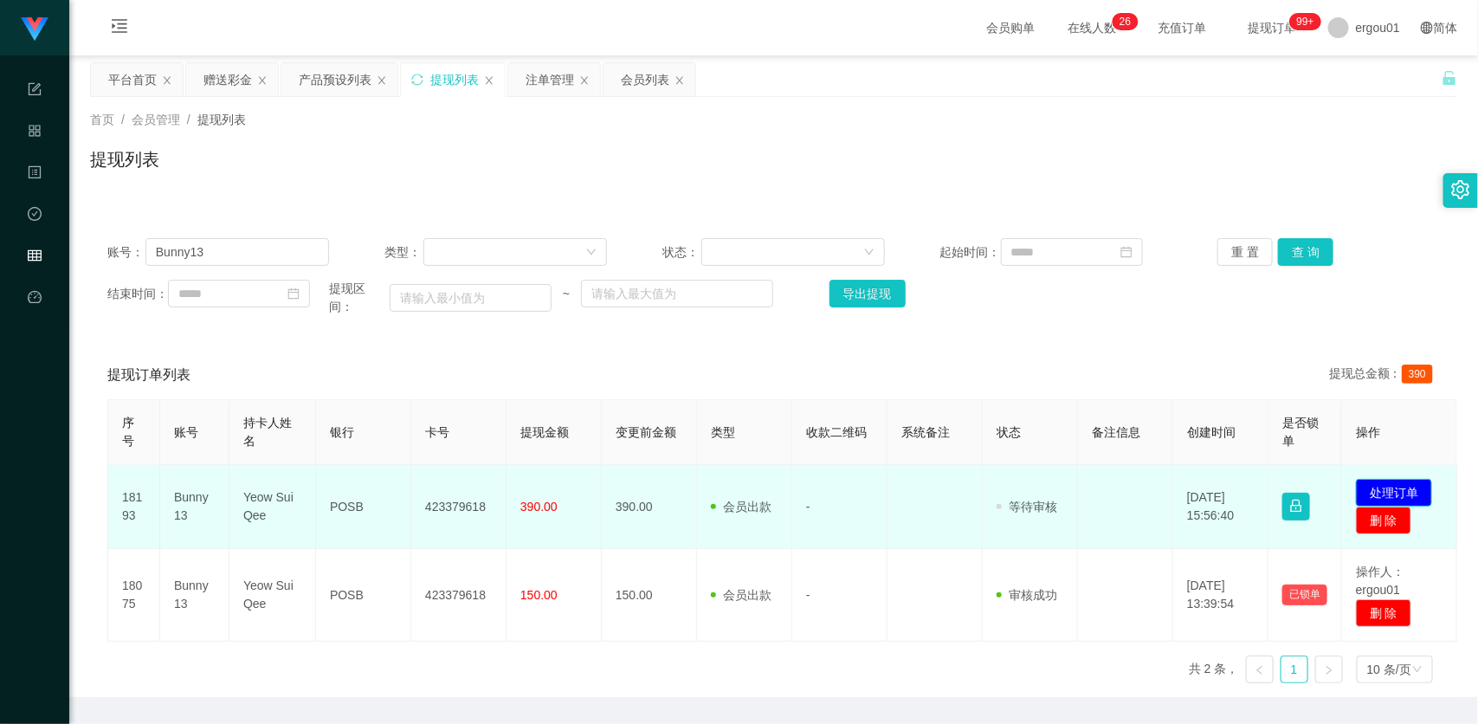
click at [1399, 479] on button "处理订单" at bounding box center [1394, 493] width 76 height 28
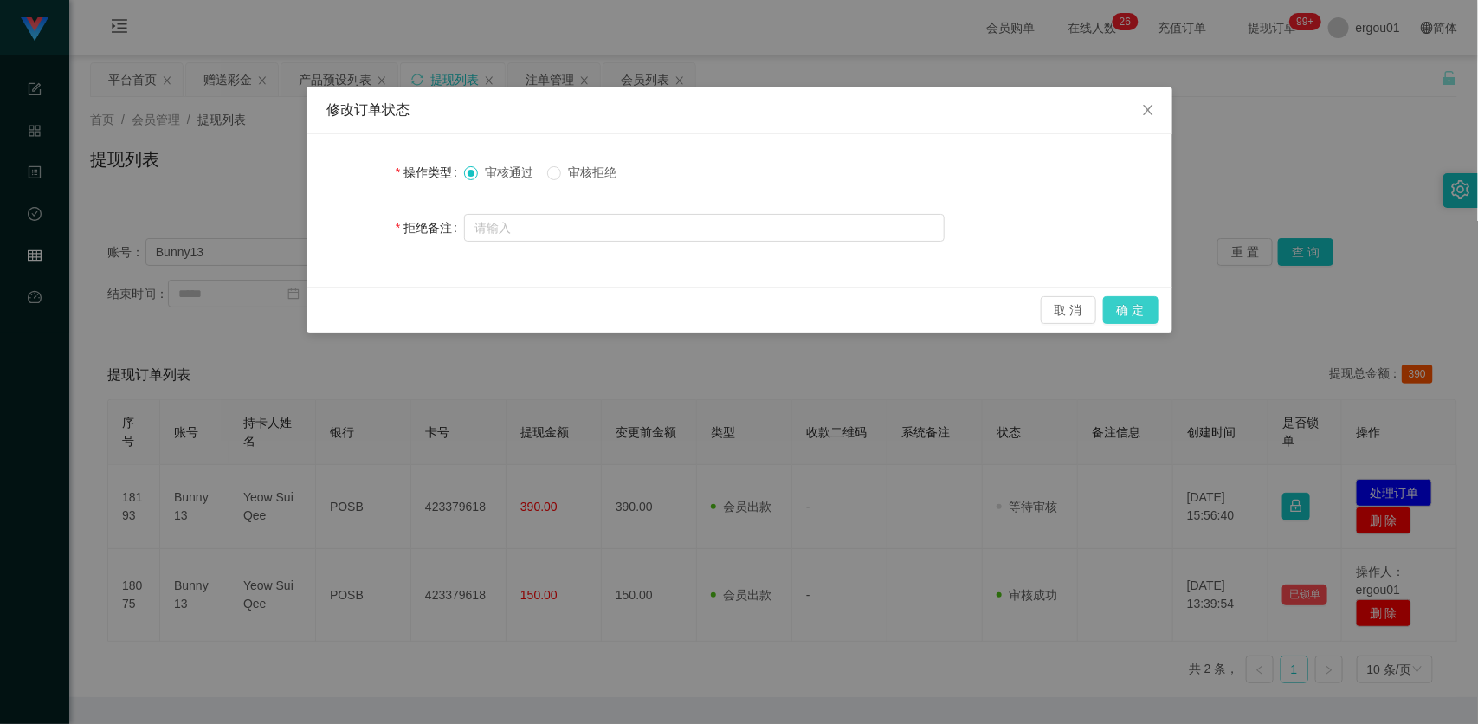
click at [1140, 306] on button "确 定" at bounding box center [1130, 310] width 55 height 28
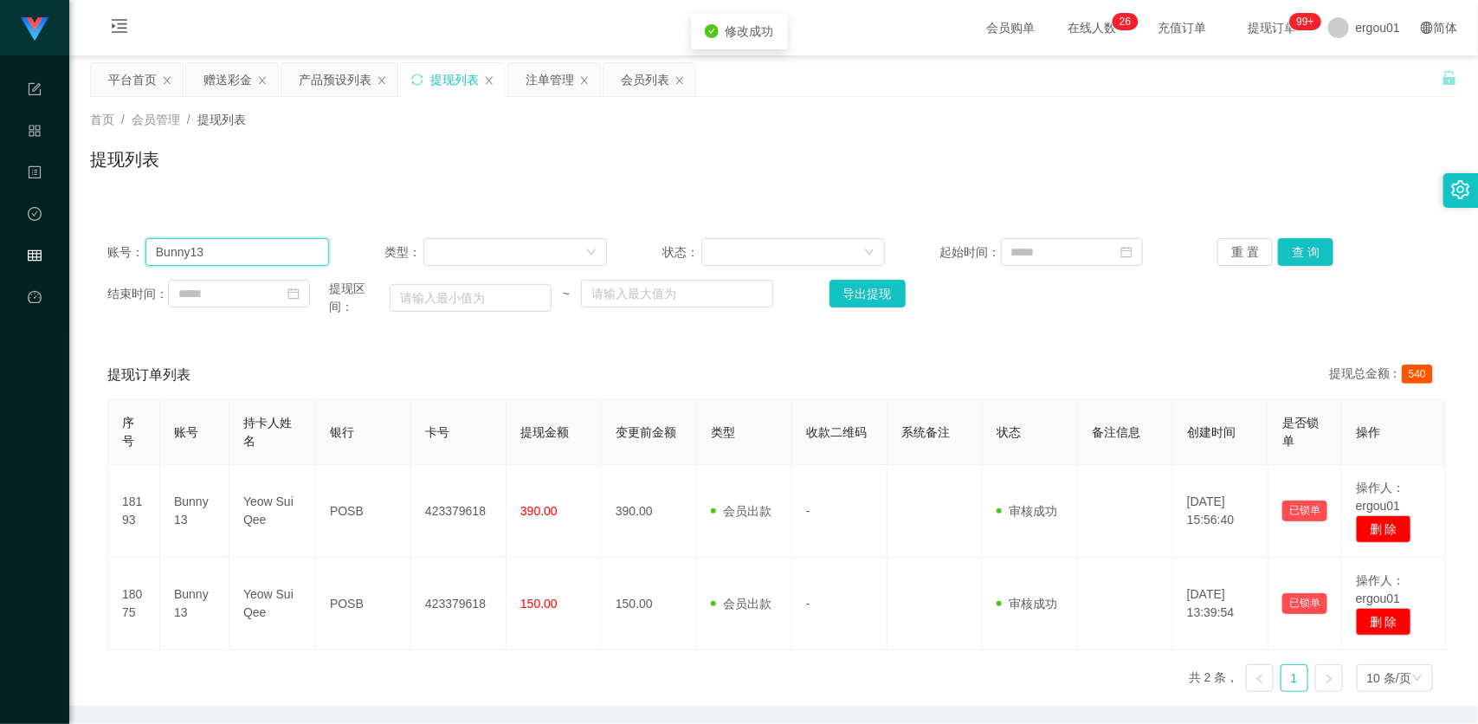
click at [286, 248] on input "Bunny13" at bounding box center [237, 252] width 184 height 28
paste input "8197382"
type input "81973823"
click at [1310, 248] on button "查 询" at bounding box center [1305, 252] width 55 height 28
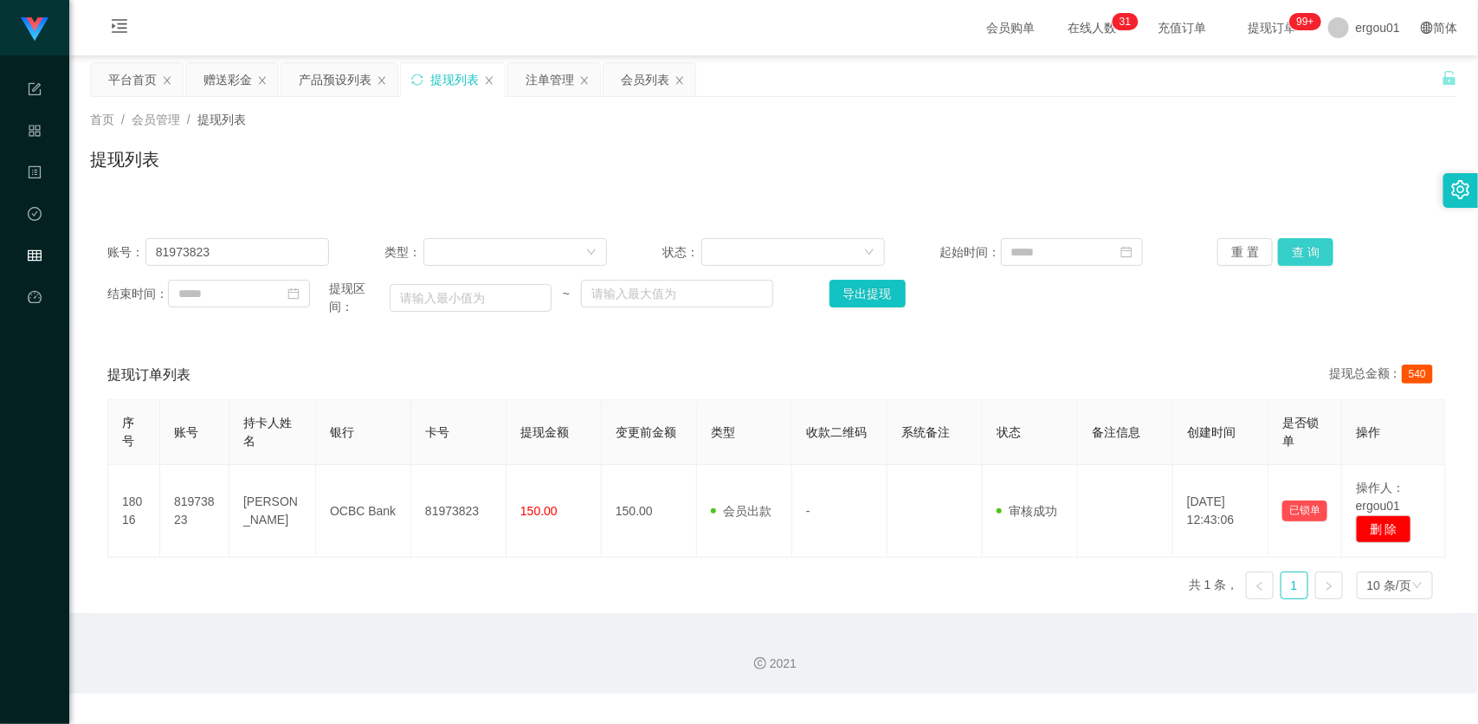
click at [1304, 239] on button "查 询" at bounding box center [1305, 252] width 55 height 28
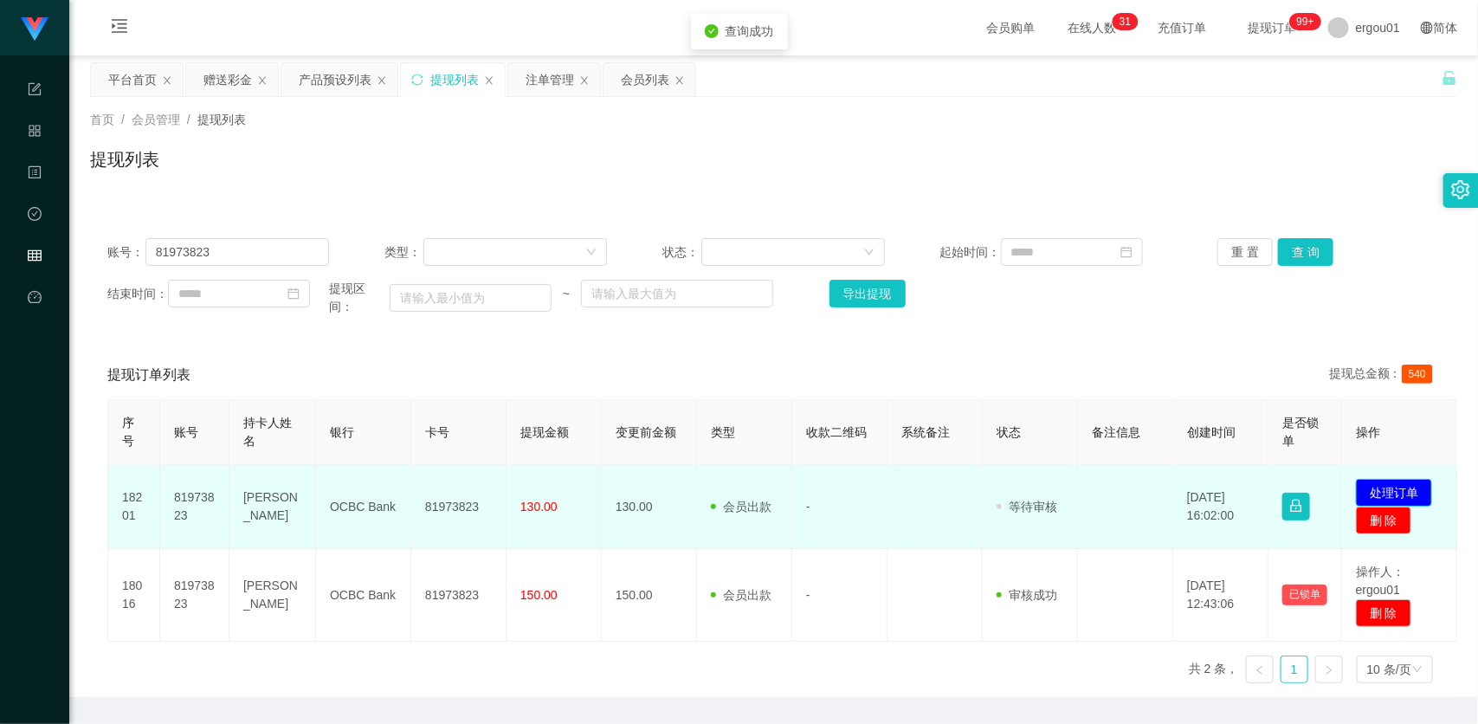
click at [1389, 500] on button "处理订单" at bounding box center [1394, 493] width 76 height 28
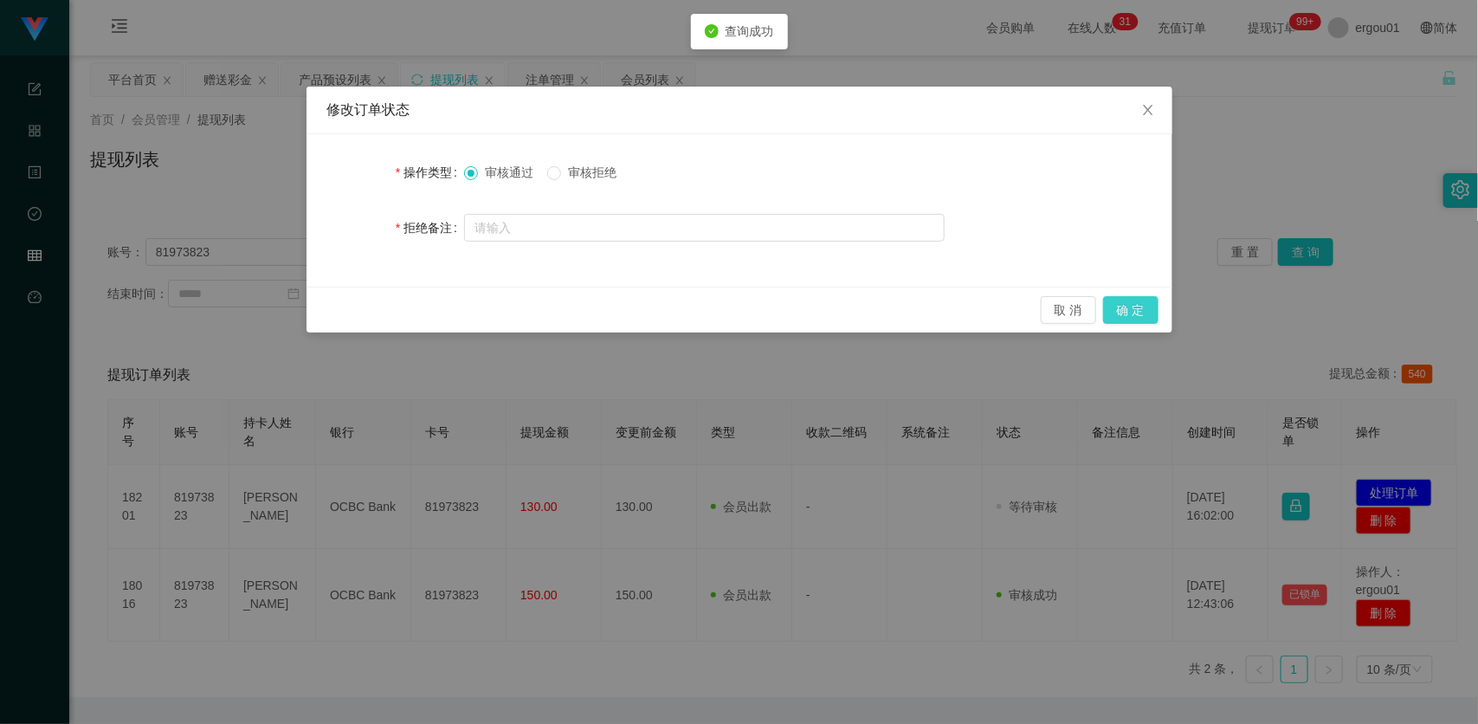
click at [1130, 299] on button "确 定" at bounding box center [1130, 310] width 55 height 28
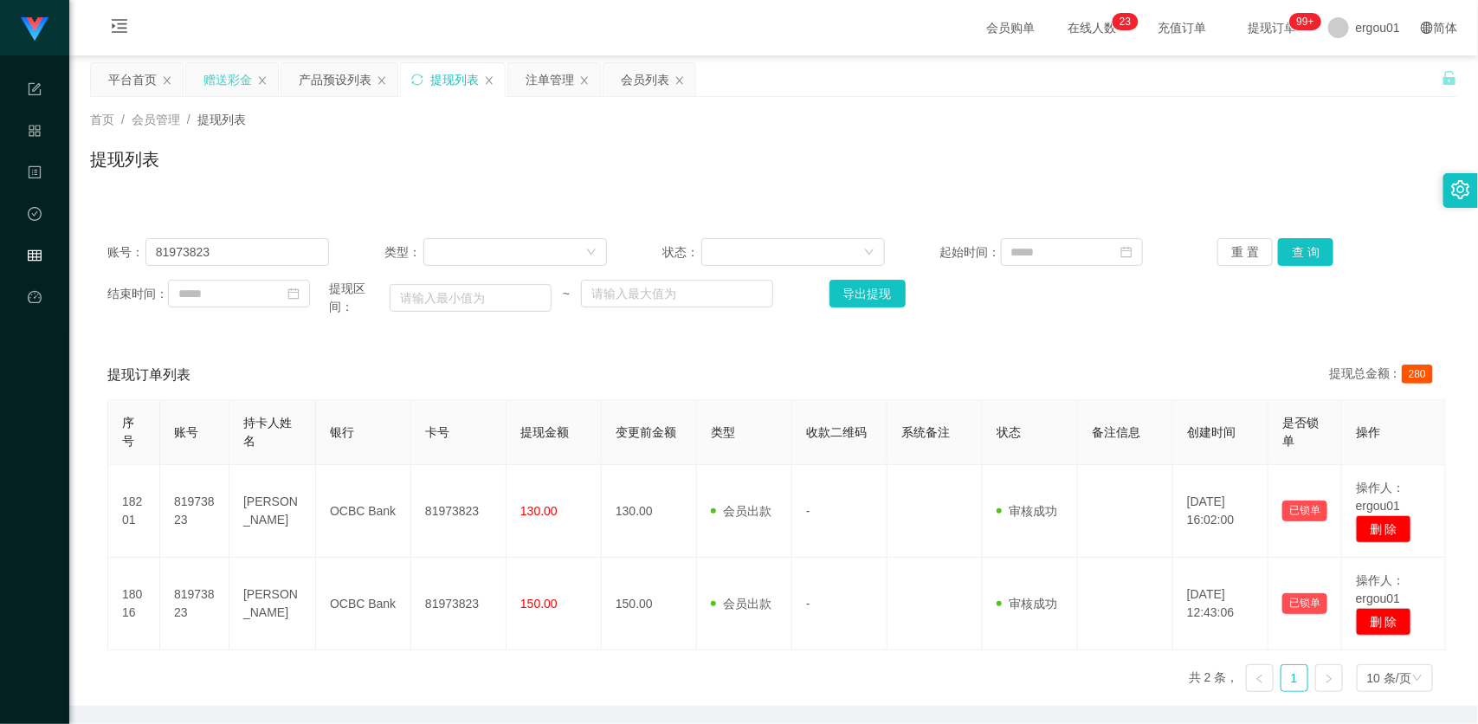
click at [239, 81] on div "赠送彩金" at bounding box center [227, 79] width 48 height 33
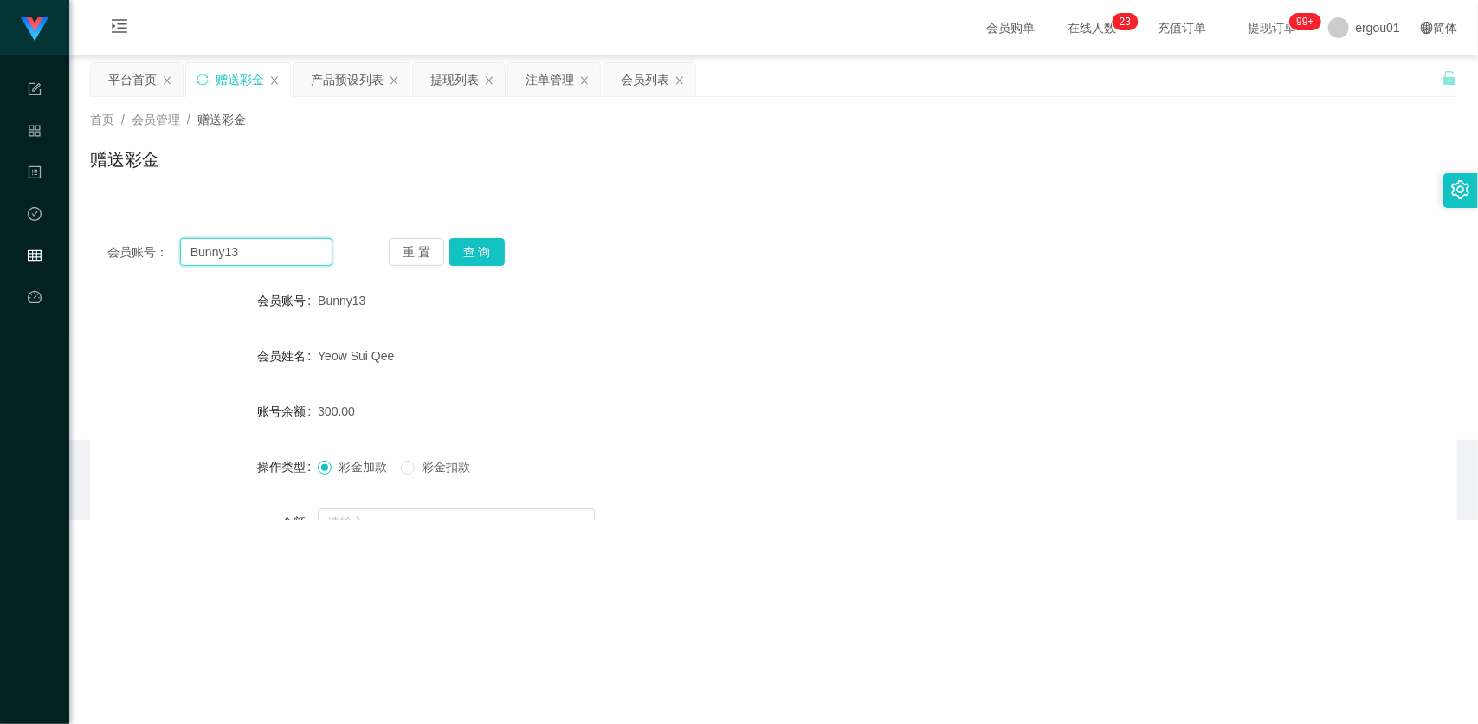
click at [295, 239] on input "Bunny13" at bounding box center [256, 252] width 152 height 28
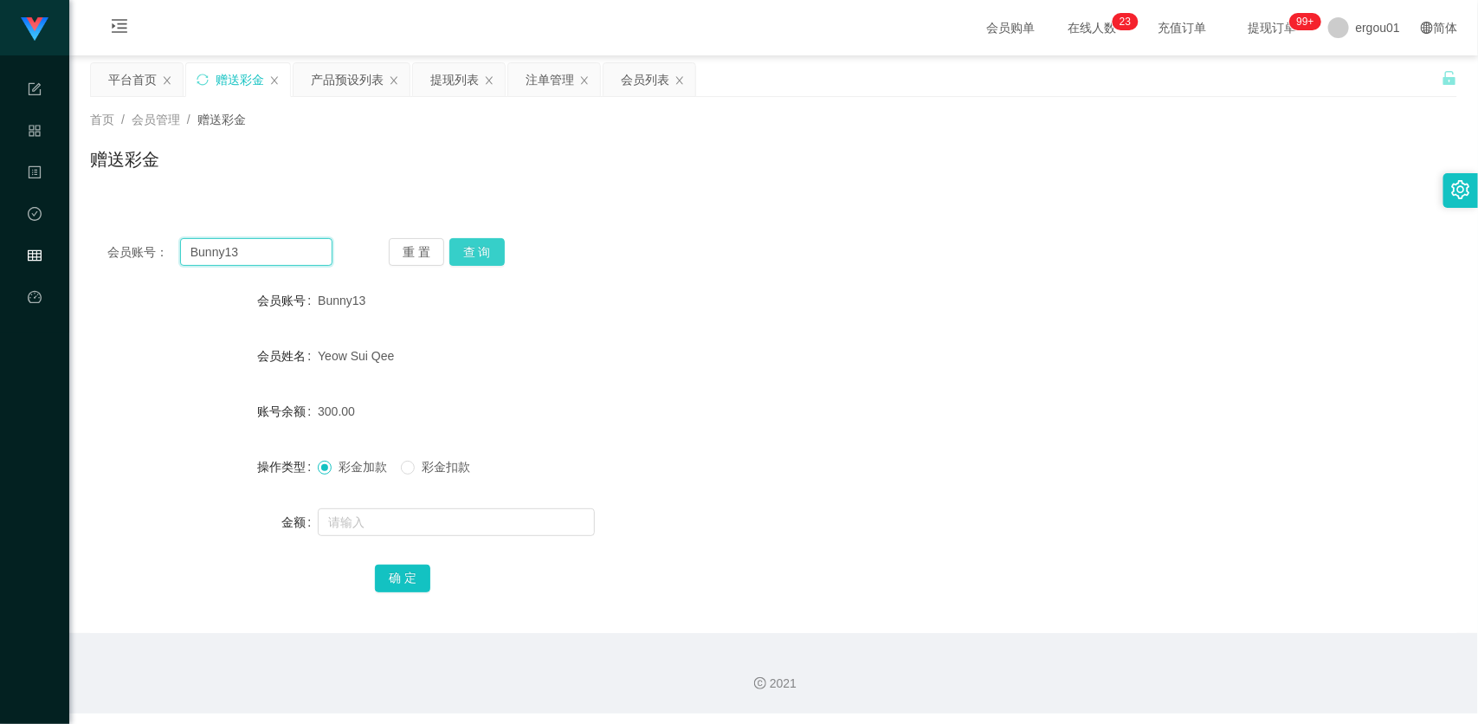
paste input "MaxNeo"
type input "MaxNeo"
drag, startPoint x: 500, startPoint y: 242, endPoint x: 474, endPoint y: 248, distance: 26.5
click at [500, 242] on button "查 询" at bounding box center [476, 252] width 55 height 28
click at [395, 505] on div at bounding box center [716, 522] width 797 height 35
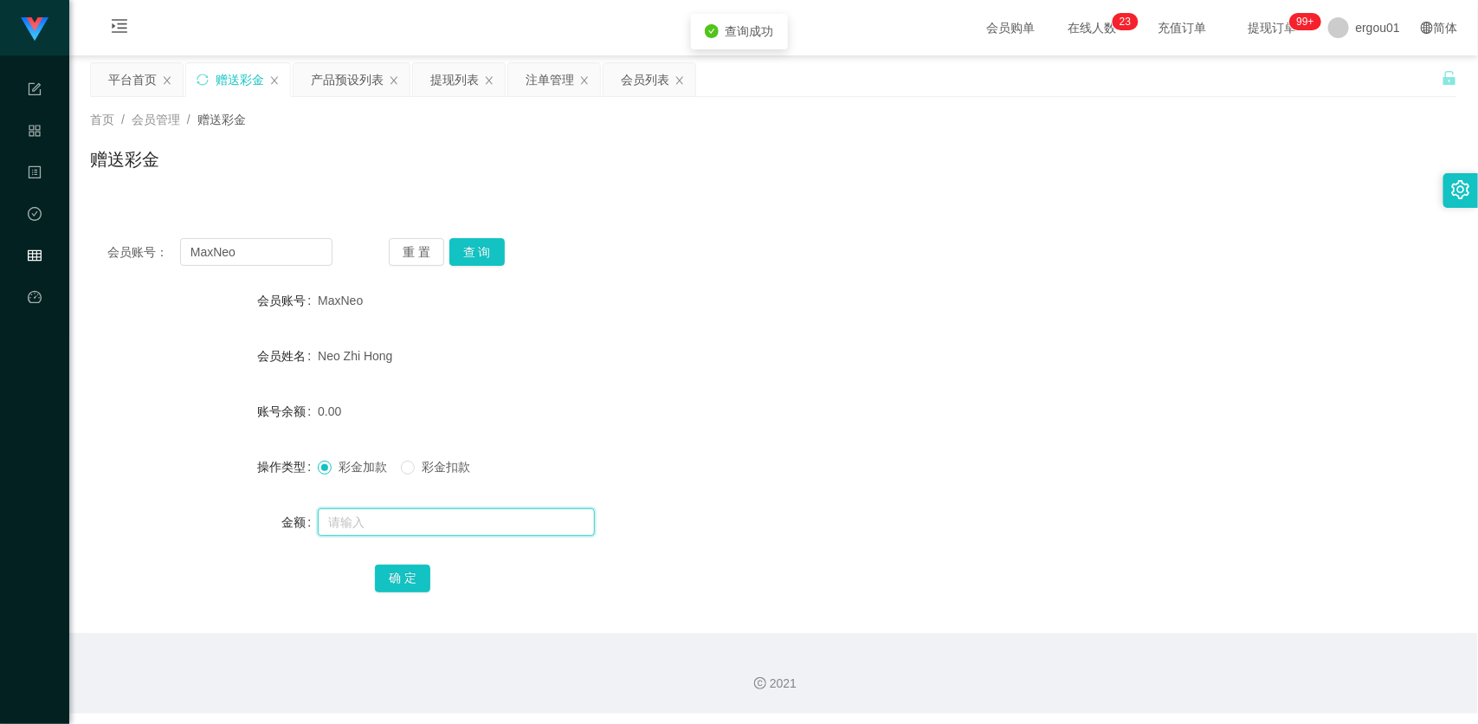
click at [394, 517] on input "text" at bounding box center [456, 522] width 277 height 28
drag, startPoint x: 409, startPoint y: 528, endPoint x: 113, endPoint y: 525, distance: 296.1
click at [222, 507] on div "金额 33" at bounding box center [773, 522] width 1367 height 35
type input "300"
click at [420, 563] on div "确 定" at bounding box center [773, 577] width 797 height 35
